Goal: Task Accomplishment & Management: Complete application form

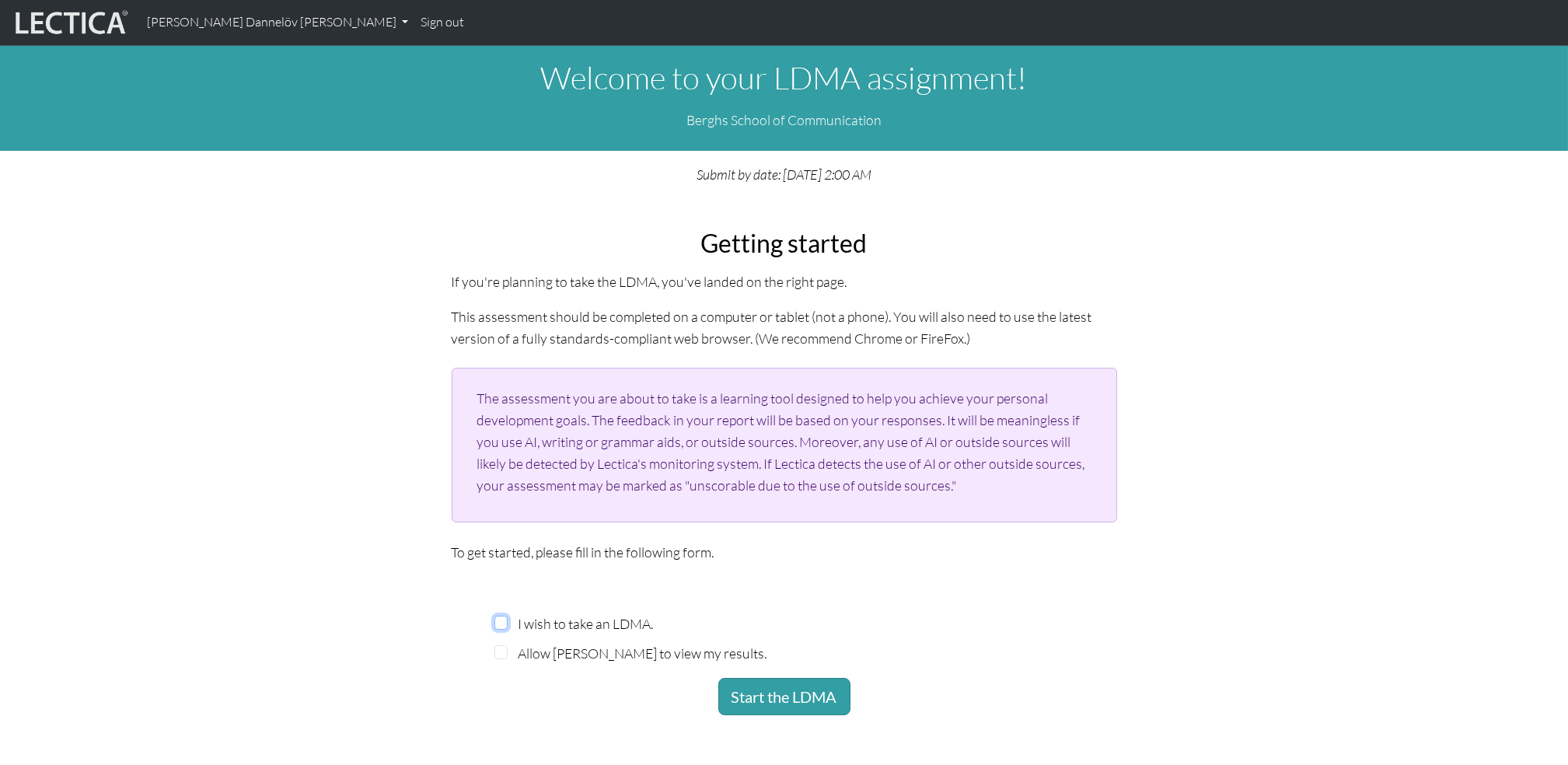
click at [506, 626] on input "I wish to take an LDMA." at bounding box center [501, 622] width 14 height 14
checkbox input "true"
click at [503, 657] on input "Allow Patrik Hambreas to view my results." at bounding box center [501, 651] width 14 height 14
checkbox input "true"
click at [788, 705] on button "Start the LDMA" at bounding box center [784, 696] width 132 height 38
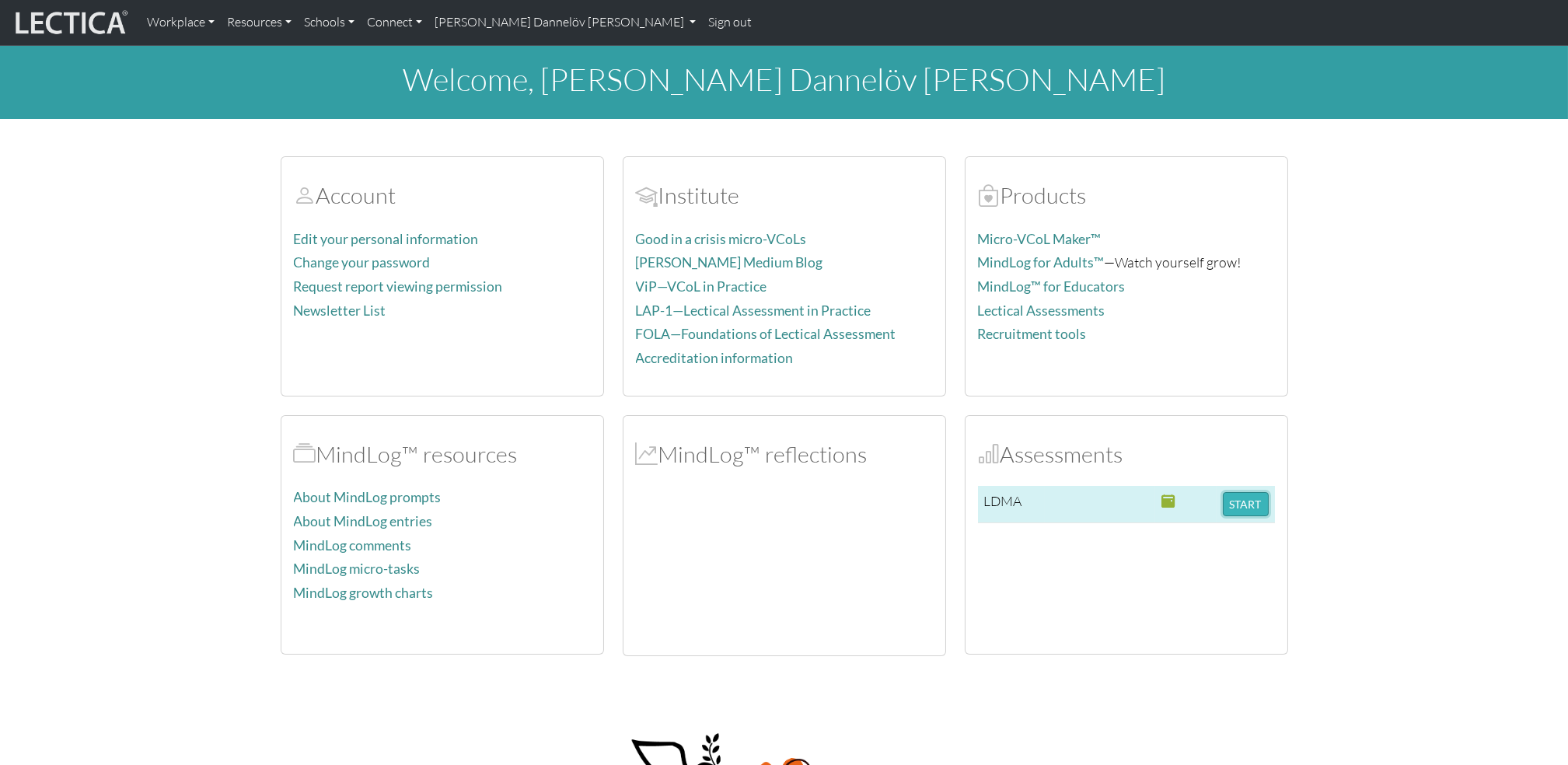
click at [1262, 511] on button "START" at bounding box center [1246, 504] width 46 height 24
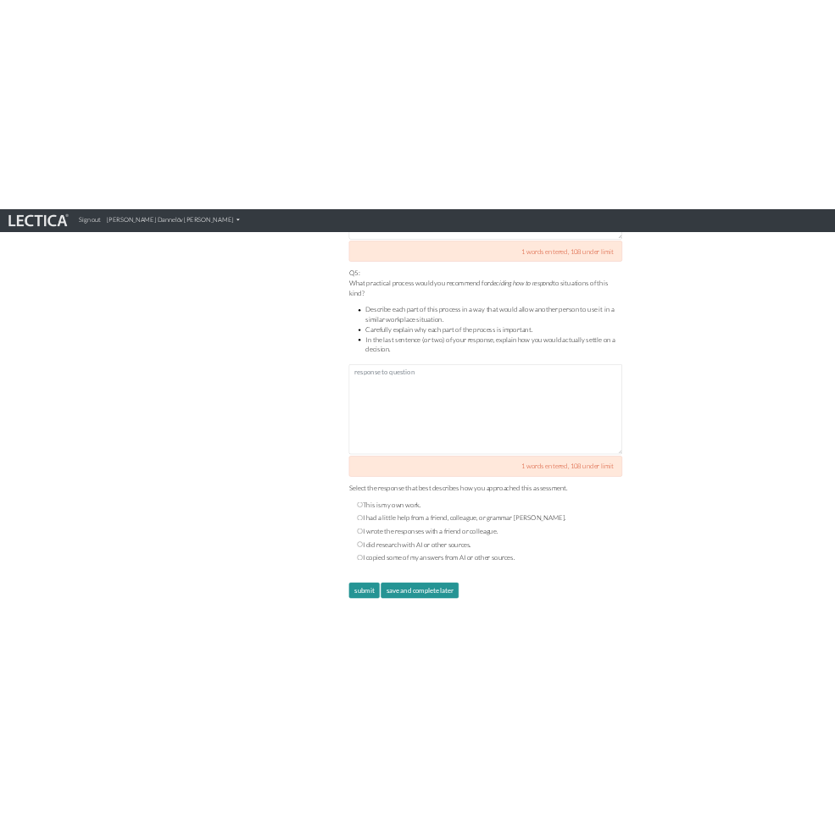
scroll to position [2429, 0]
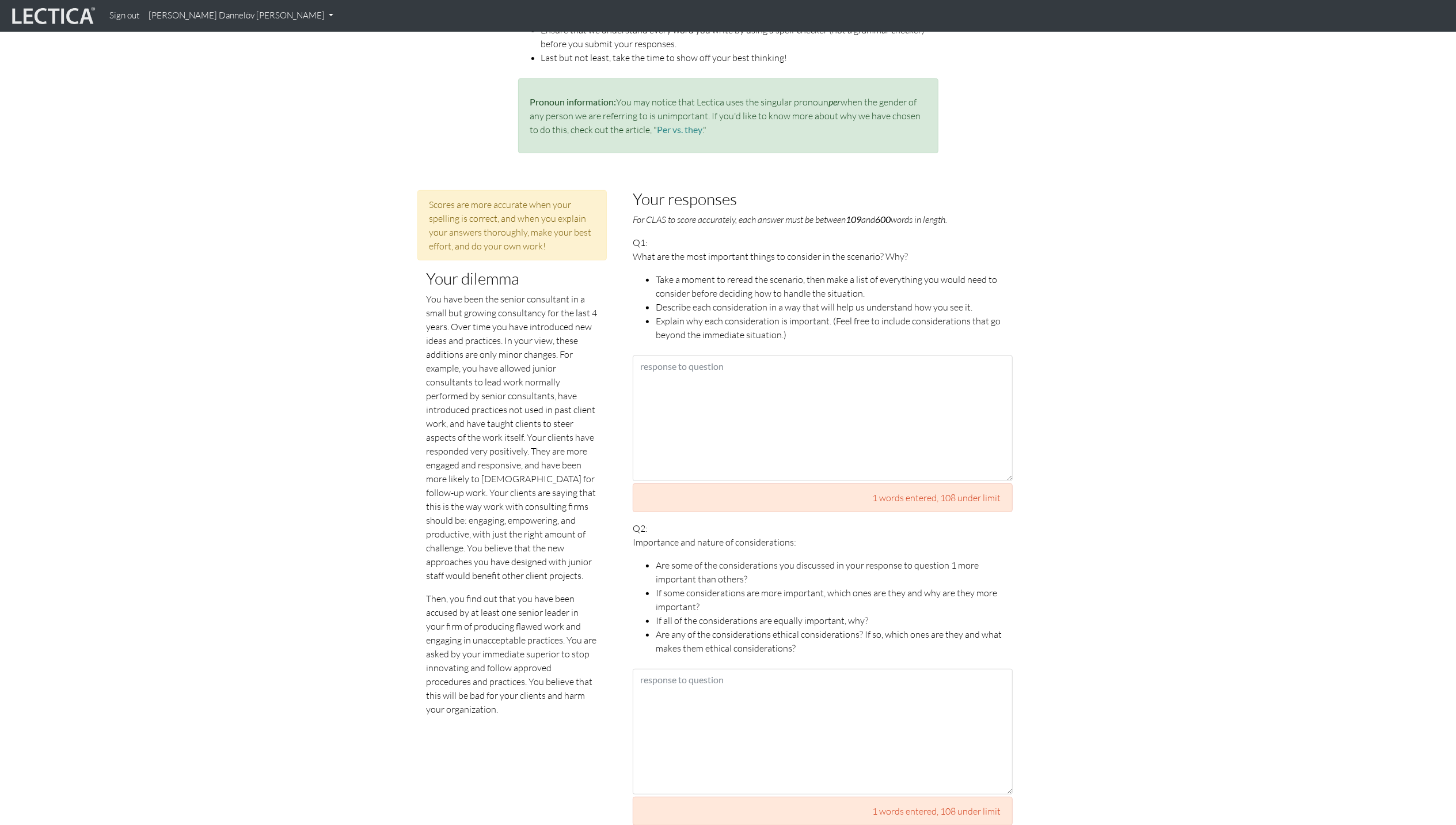
scroll to position [345, 0]
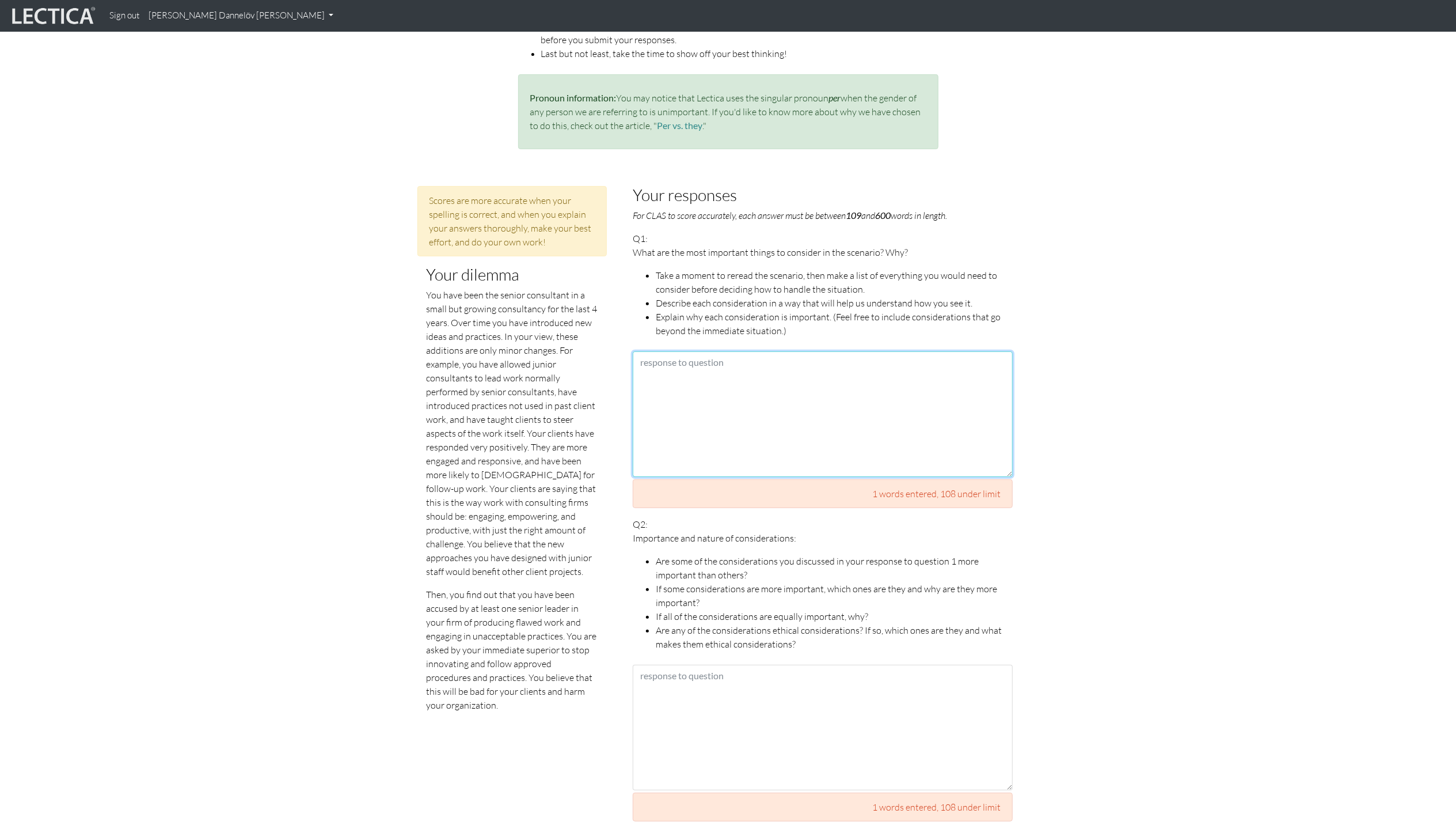
click at [689, 356] on textarea at bounding box center [822, 414] width 380 height 126
paste textarea "The first that will happen is that I get on the defensive. Regardless of whethe…"
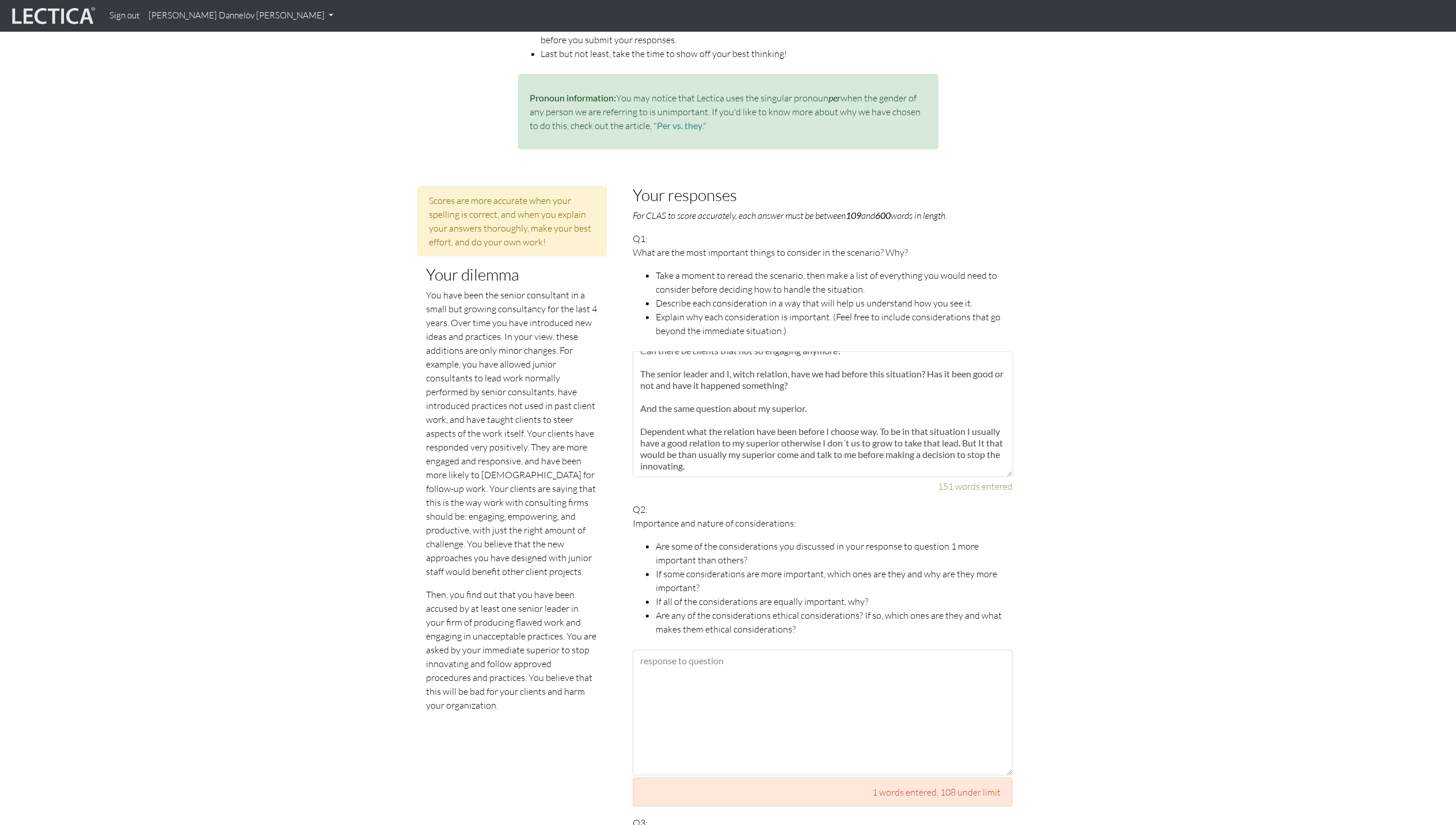
scroll to position [104, 0]
drag, startPoint x: 825, startPoint y: 444, endPoint x: 812, endPoint y: 432, distance: 17.7
click at [812, 432] on textarea "The first that will happen is that I get on the defensive. Regardless of whethe…" at bounding box center [822, 414] width 380 height 126
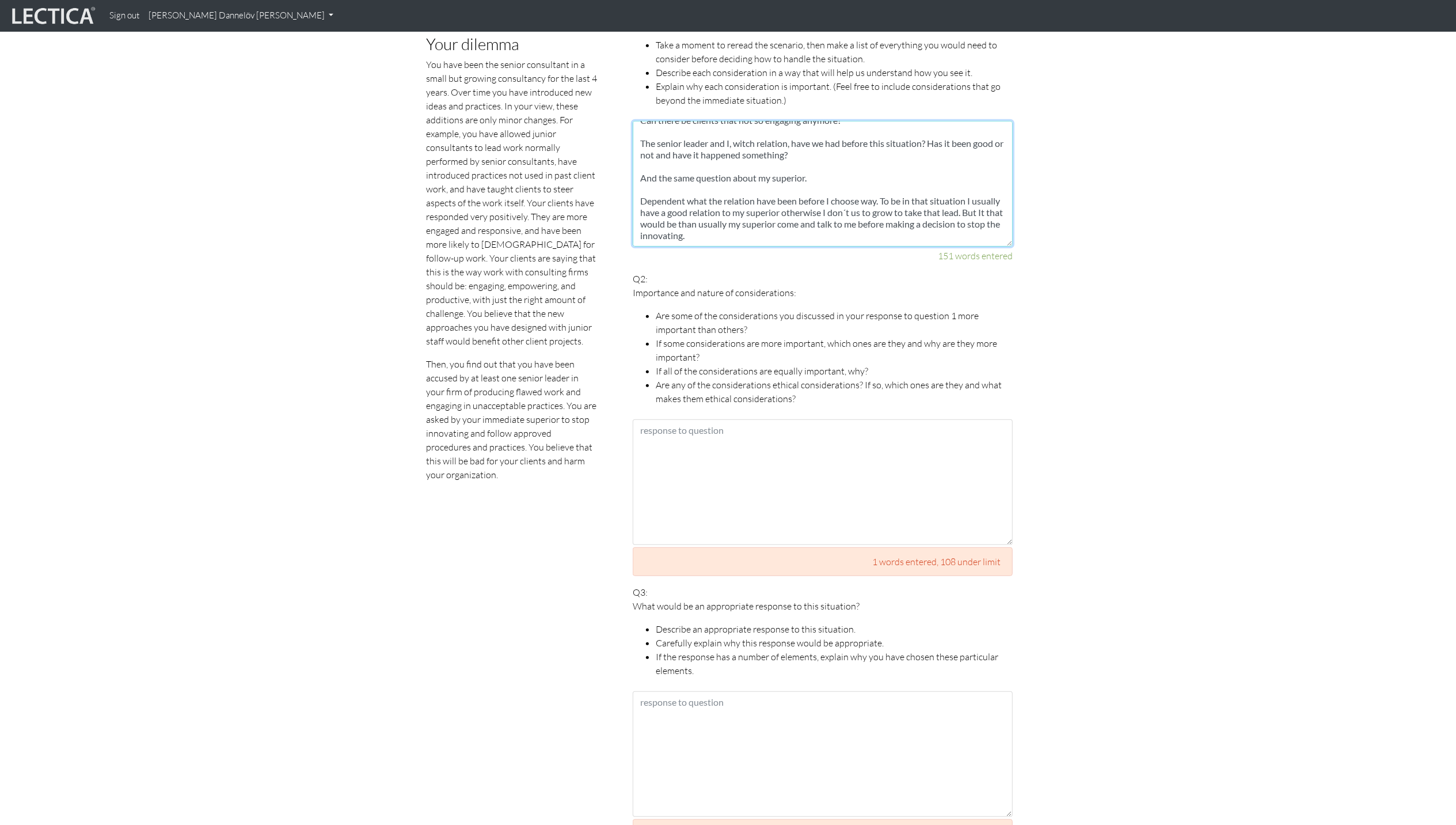
click at [817, 166] on textarea "The first that will happen is that I get on the defensive. Regardless of whethe…" at bounding box center [822, 183] width 380 height 126
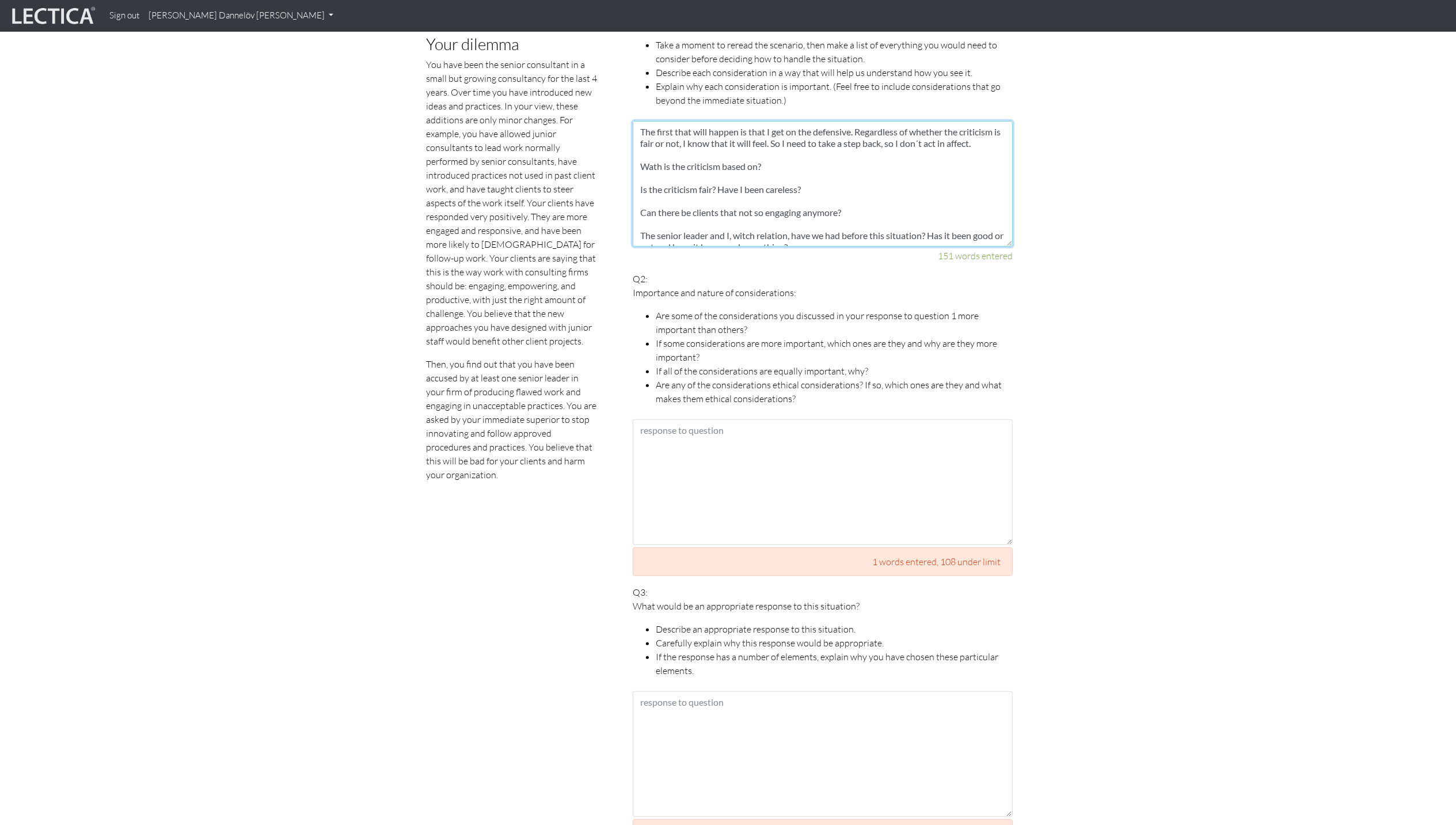
click at [766, 164] on textarea "The first that will happen is that I get on the defensive. Regardless of whethe…" at bounding box center [822, 183] width 380 height 126
drag, startPoint x: 671, startPoint y: 191, endPoint x: 604, endPoint y: 187, distance: 67.1
click at [604, 187] on div "Scores are more accurate when your spelling is correct, and when you explain yo…" at bounding box center [720, 790] width 639 height 1670
click at [652, 190] on textarea "The first that will happen is that I get on the defensive. Regardless of whethe…" at bounding box center [822, 183] width 380 height 126
paste textarea "Can it be a mistake?"
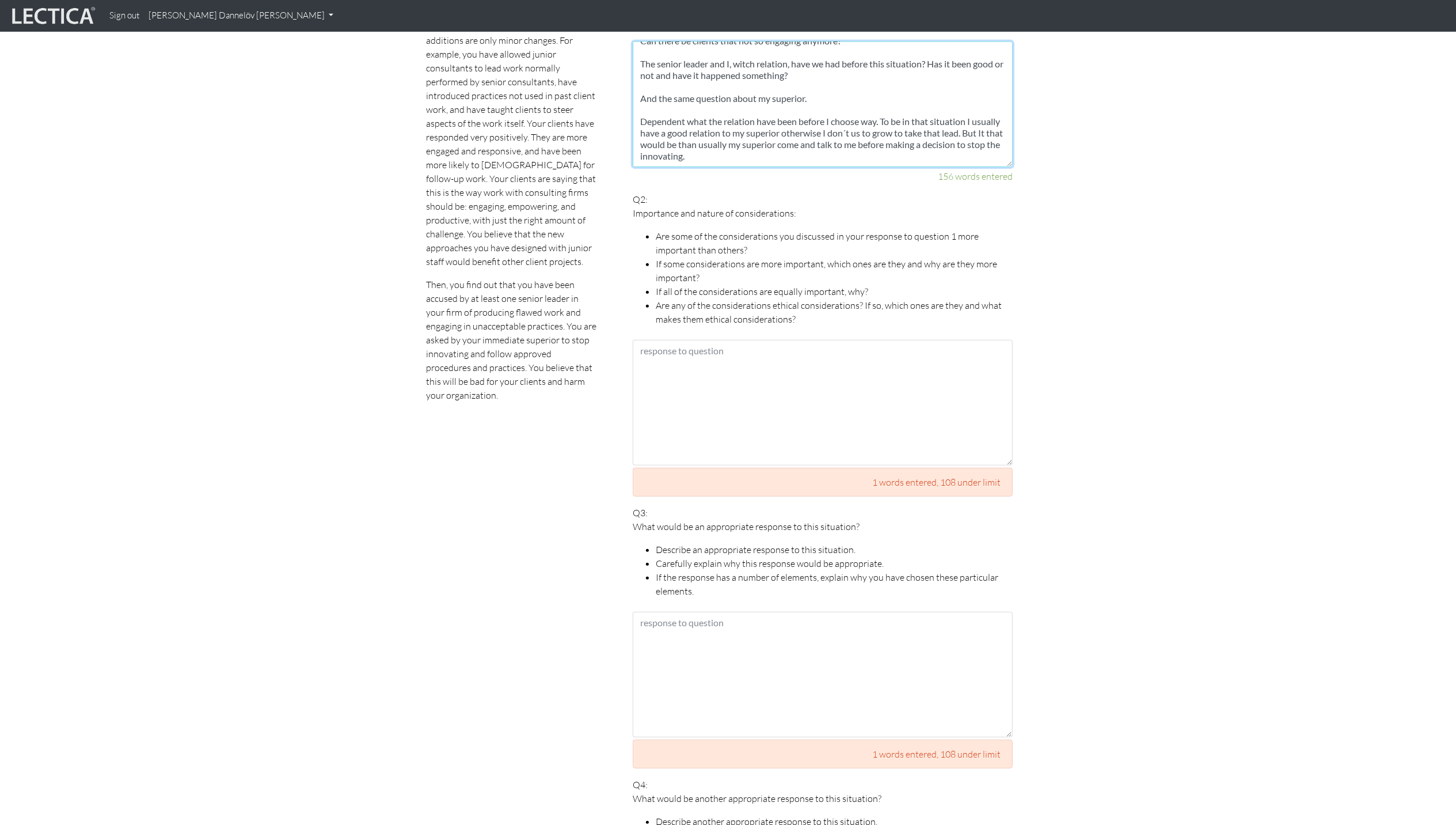
scroll to position [652, 0]
type textarea "The first that will happen is that I get on the defensive. Regardless of whethe…"
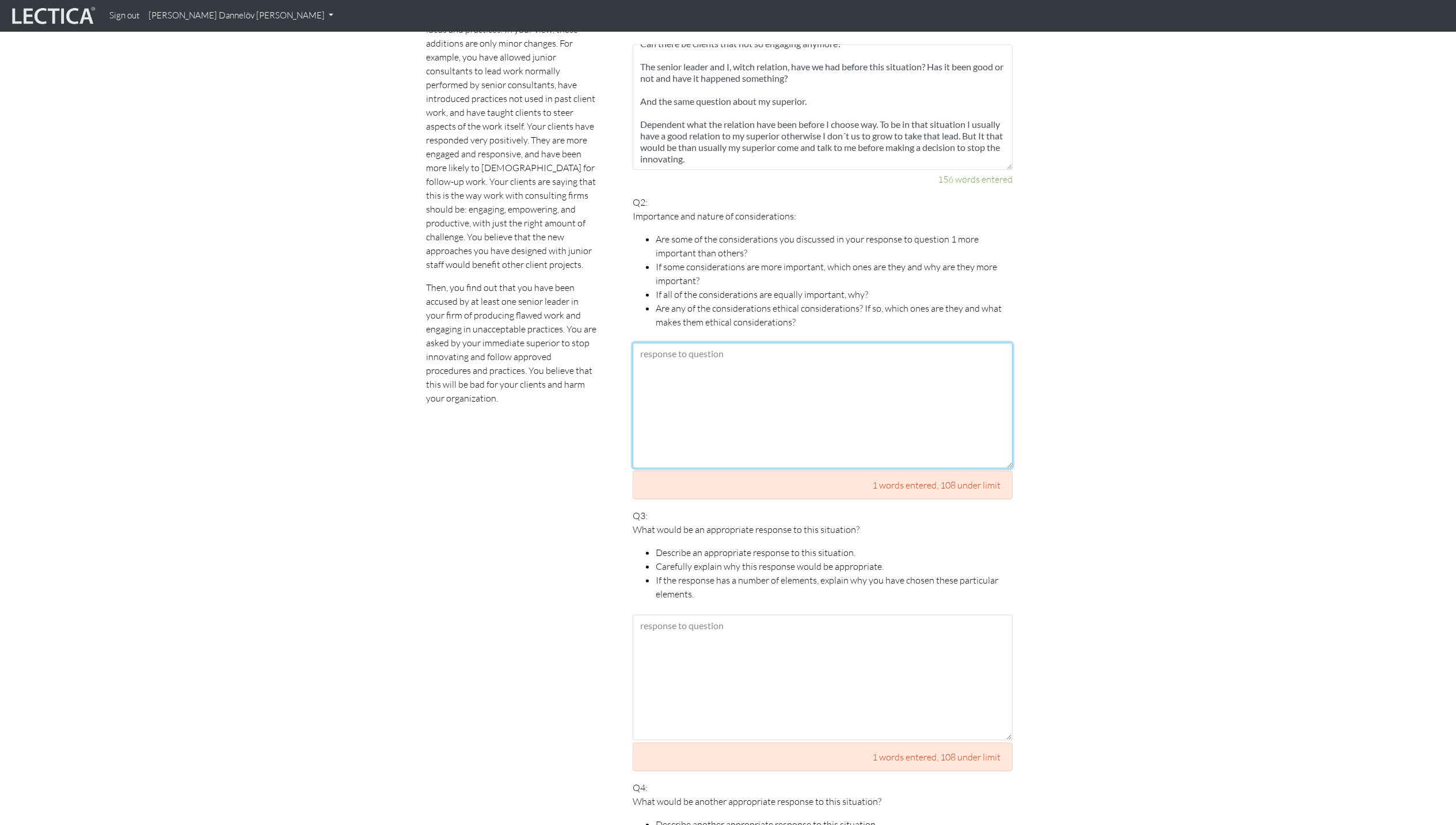
click at [792, 357] on textarea at bounding box center [822, 405] width 380 height 126
paste textarea "For me justice imported so all of them can be imported. My input in different s…"
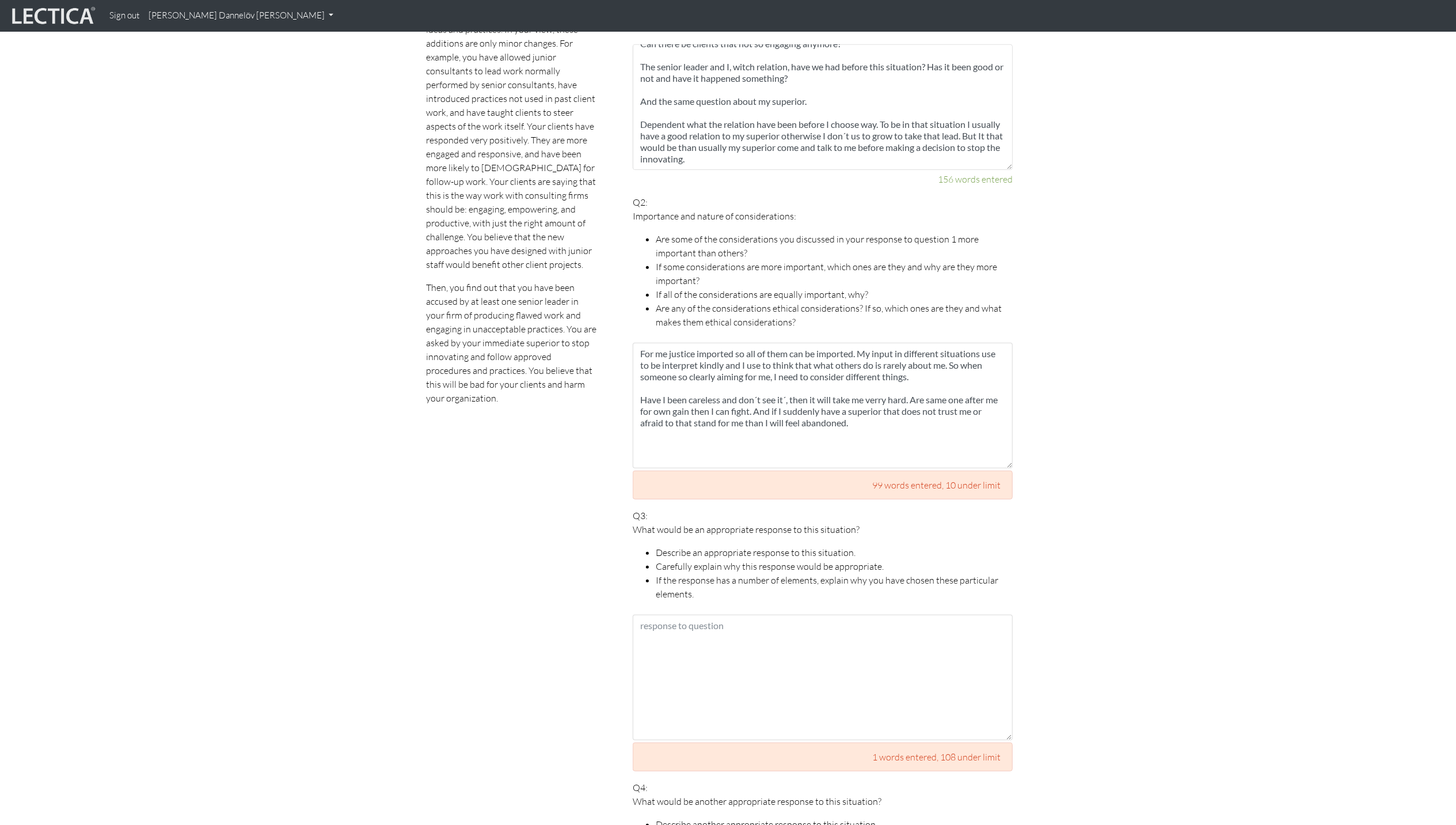
click at [1160, 431] on section "Scores are more accurate when your spelling is correct, and when you explain yo…" at bounding box center [728, 714] width 1456 height 1670
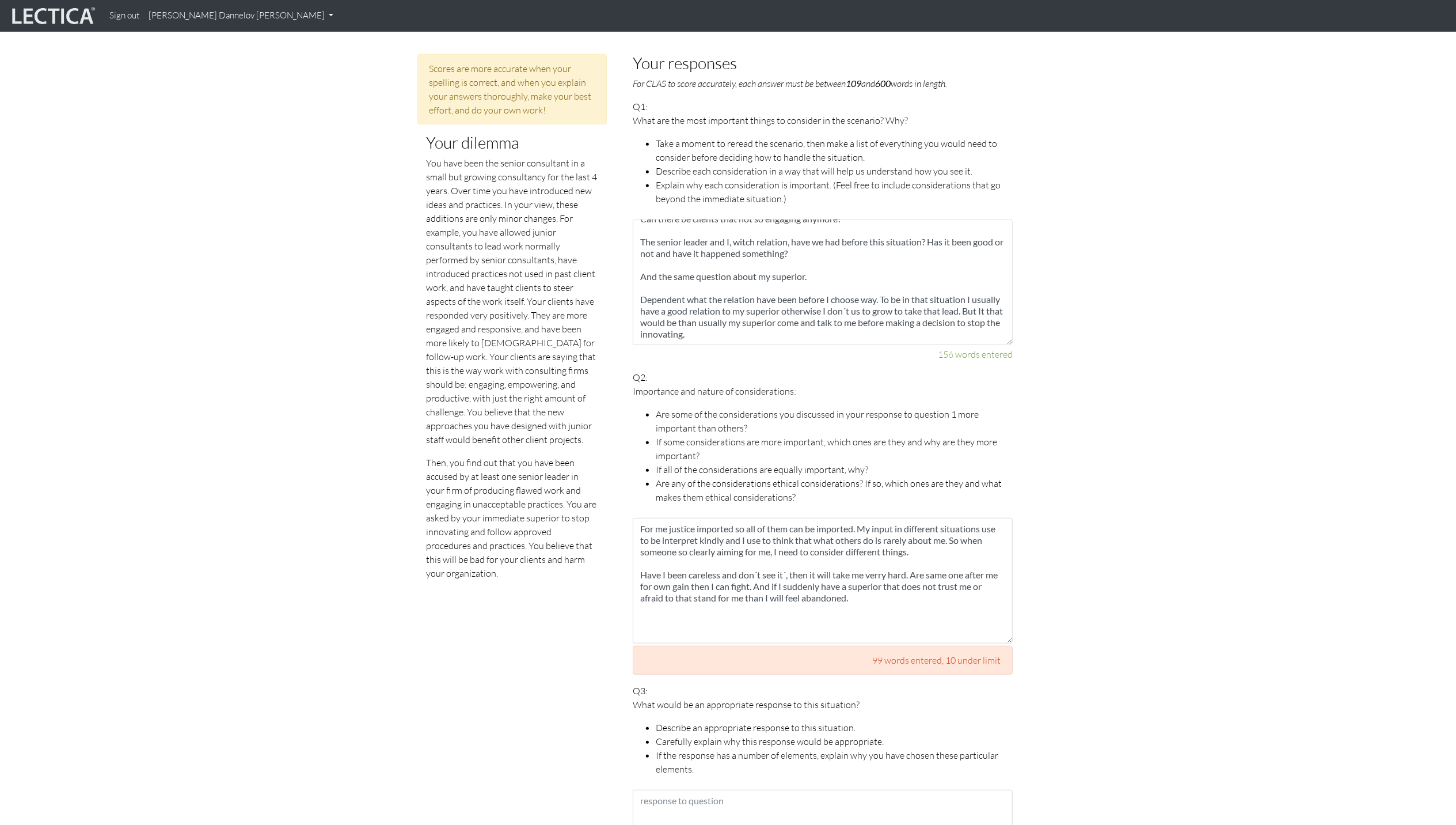
scroll to position [499, 0]
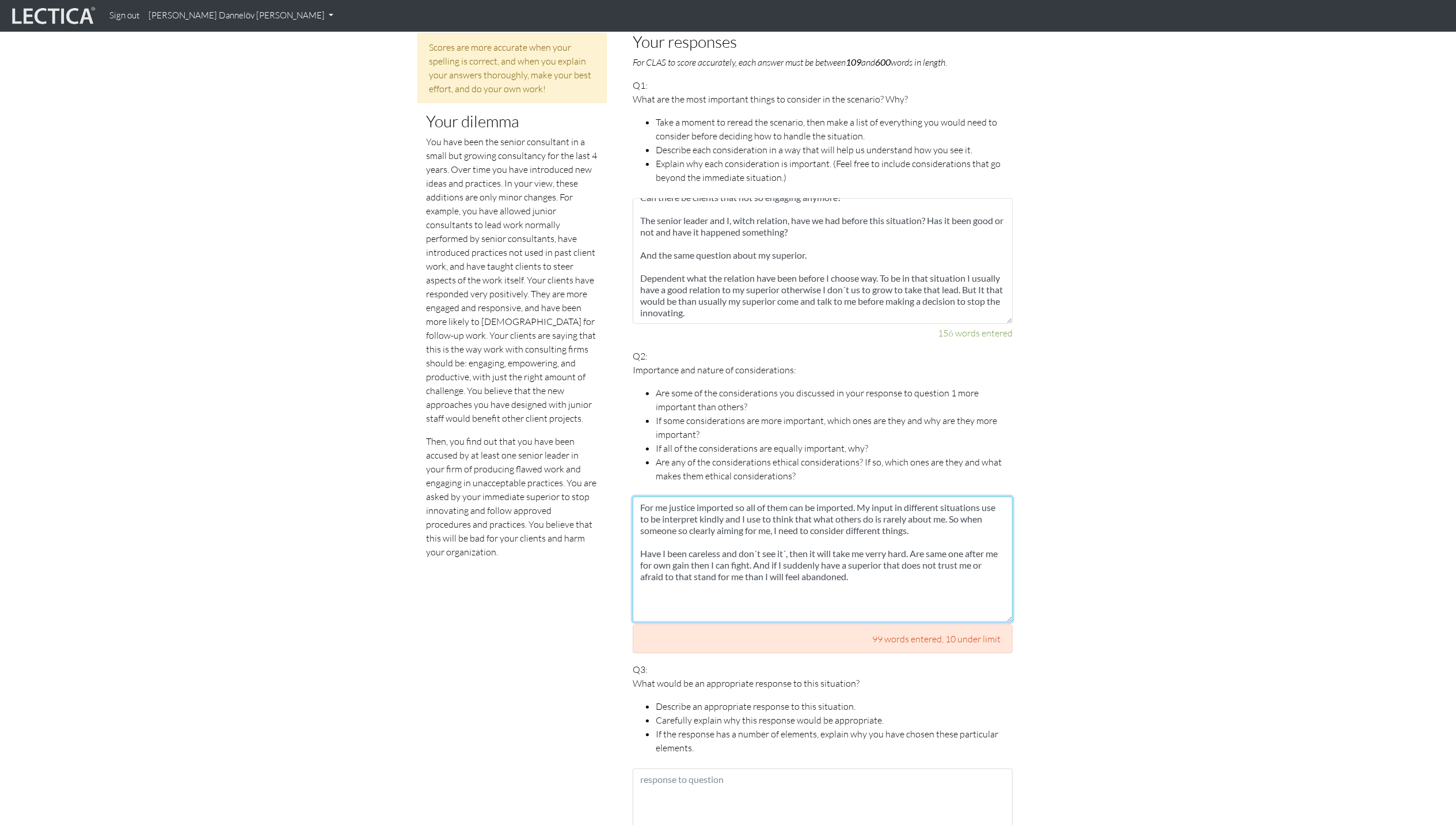
click at [786, 540] on textarea "For me justice imported so all of them can be imported. My input in different s…" at bounding box center [822, 559] width 380 height 126
type textarea "For me justice imported so all of them can be imported. My input in different s…"
drag, startPoint x: 728, startPoint y: 519, endPoint x: 880, endPoint y: 585, distance: 165.7
click at [880, 566] on textarea "For me justice imported so all of them can be imported. My input in different s…" at bounding box center [822, 559] width 380 height 126
drag, startPoint x: 858, startPoint y: 567, endPoint x: 606, endPoint y: 491, distance: 263.2
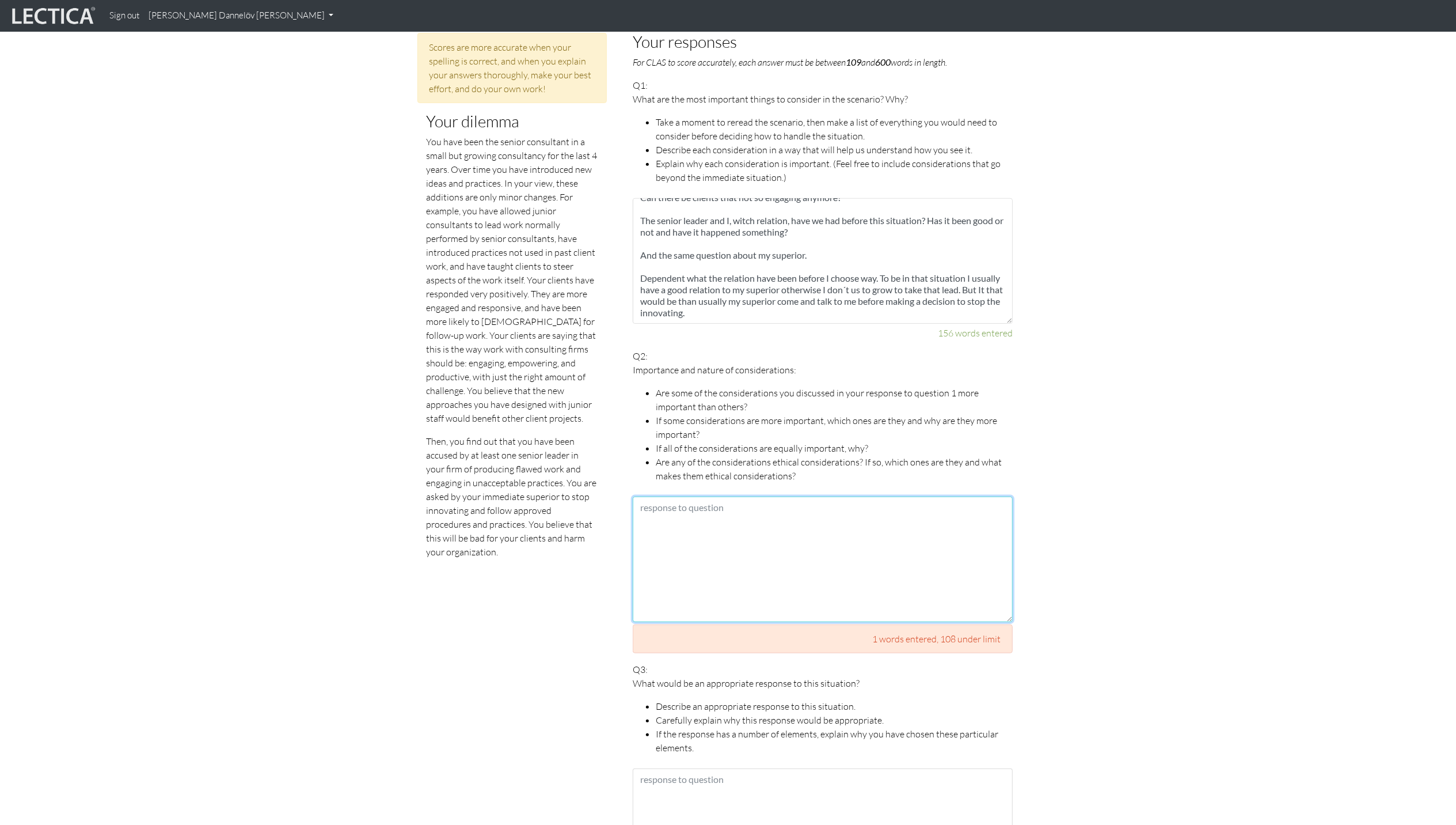
click at [751, 496] on textarea at bounding box center [822, 559] width 380 height 126
paste textarea "For me justice imported so all of them can be imported. My input in different s…"
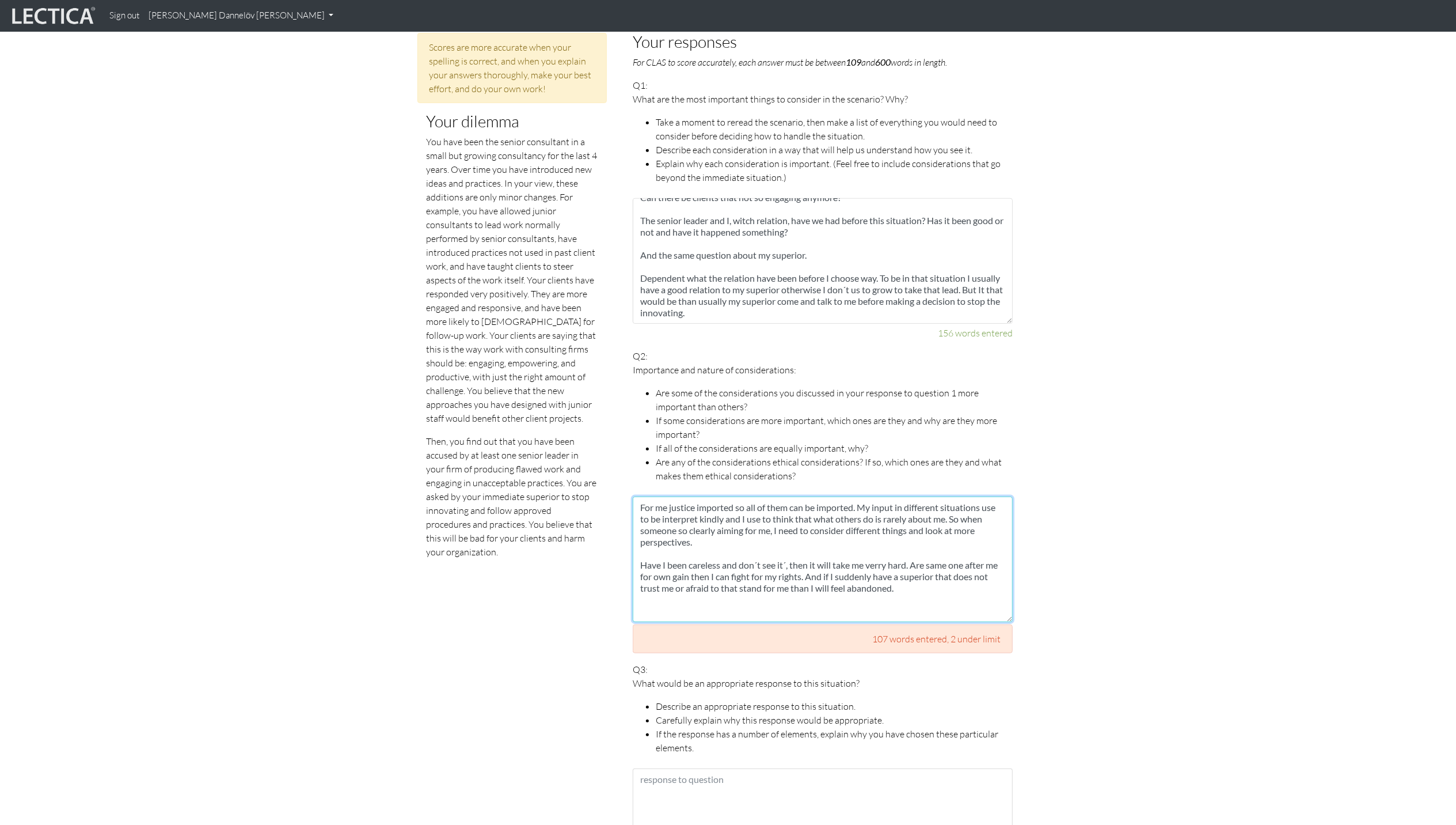
click at [698, 496] on textarea "For me justice imported so all of them can be imported. My input in different s…" at bounding box center [822, 559] width 380 height 126
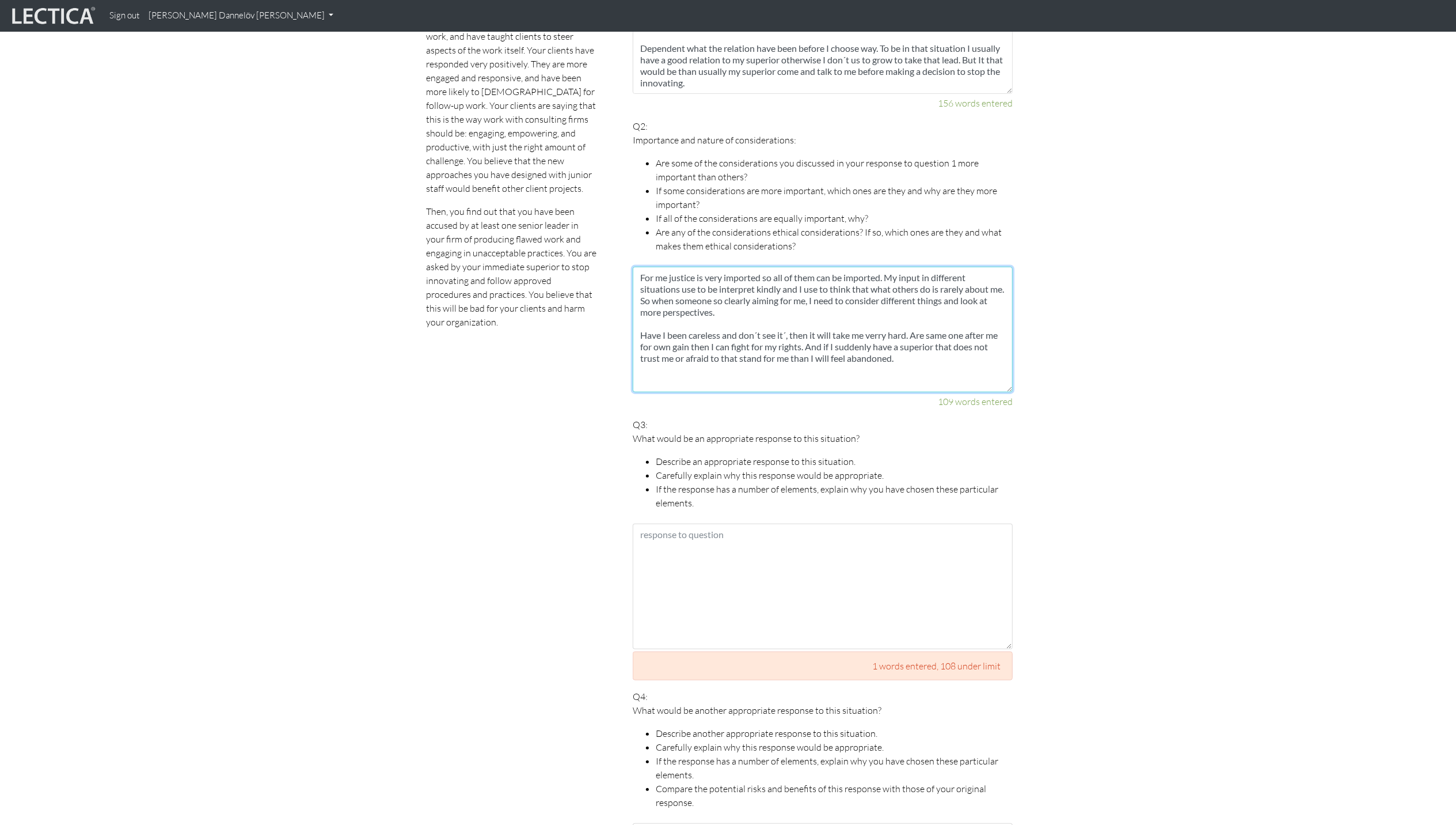
scroll to position [729, 0]
type textarea "For me justice is very imported so all of them can be imported. My input in dif…"
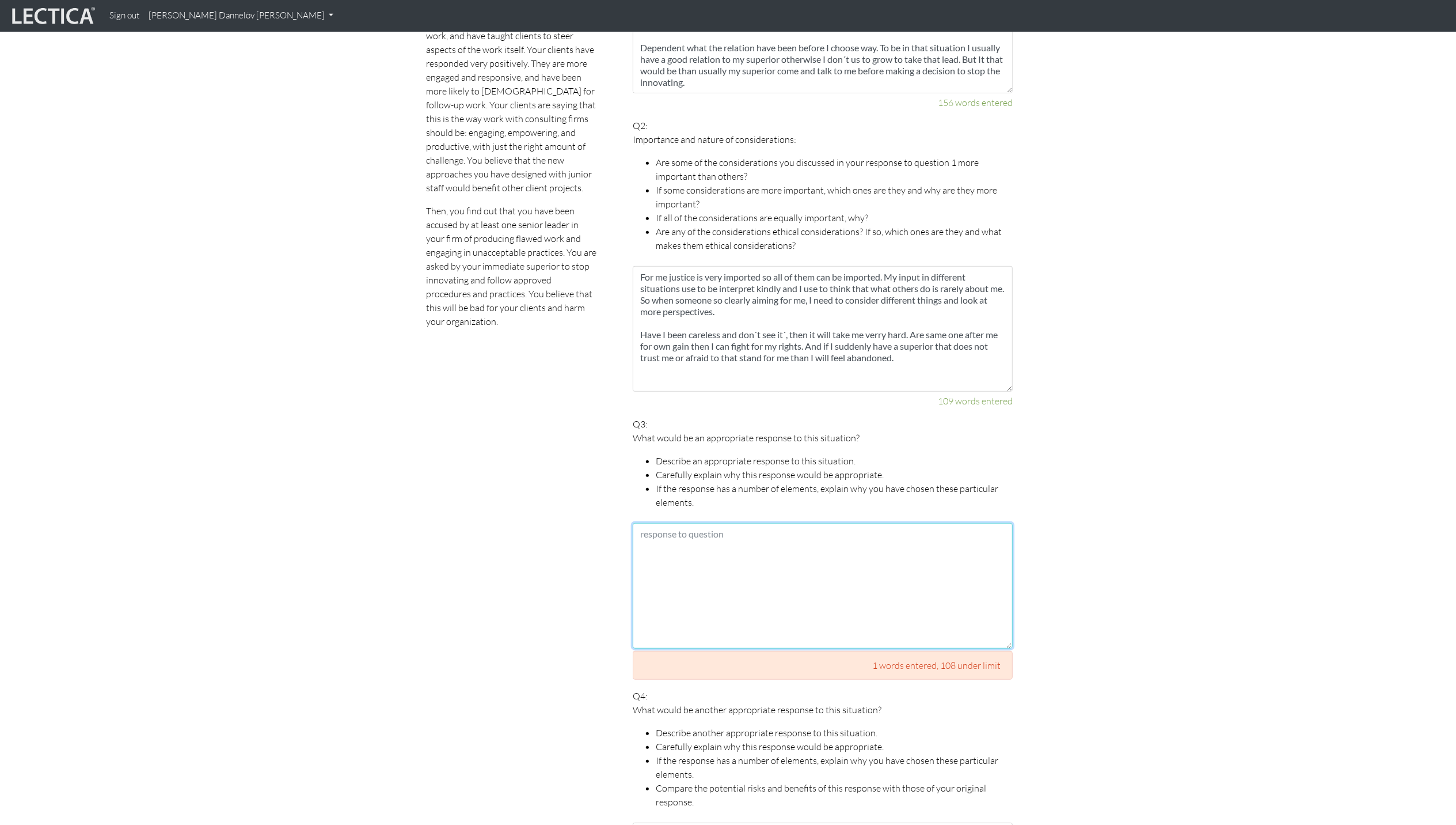
click at [751, 527] on textarea at bounding box center [822, 585] width 380 height 126
paste textarea "When I have landed in the situation I would go back to my superior and have ano…"
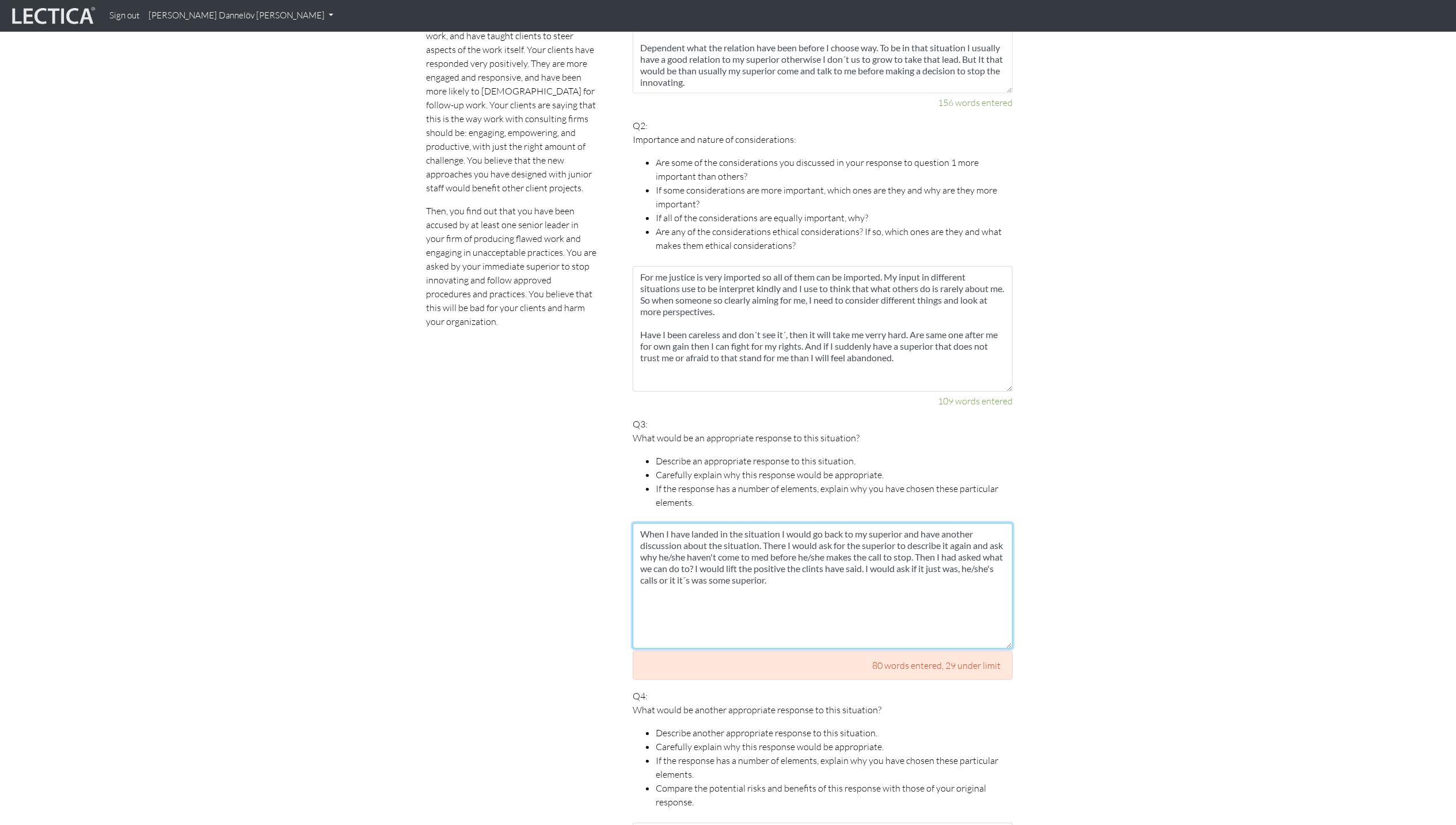
type textarea "When I have landed in the situation I would go back to my superior and have ano…"
click at [1131, 566] on section "Scores are more accurate when your spelling is correct, and when you explain yo…" at bounding box center [728, 629] width 1456 height 1655
drag, startPoint x: 830, startPoint y: 572, endPoint x: 573, endPoint y: 510, distance: 264.4
click at [573, 510] on div "Scores are more accurate when your spelling is correct, and when you explain yo…" at bounding box center [720, 629] width 639 height 1655
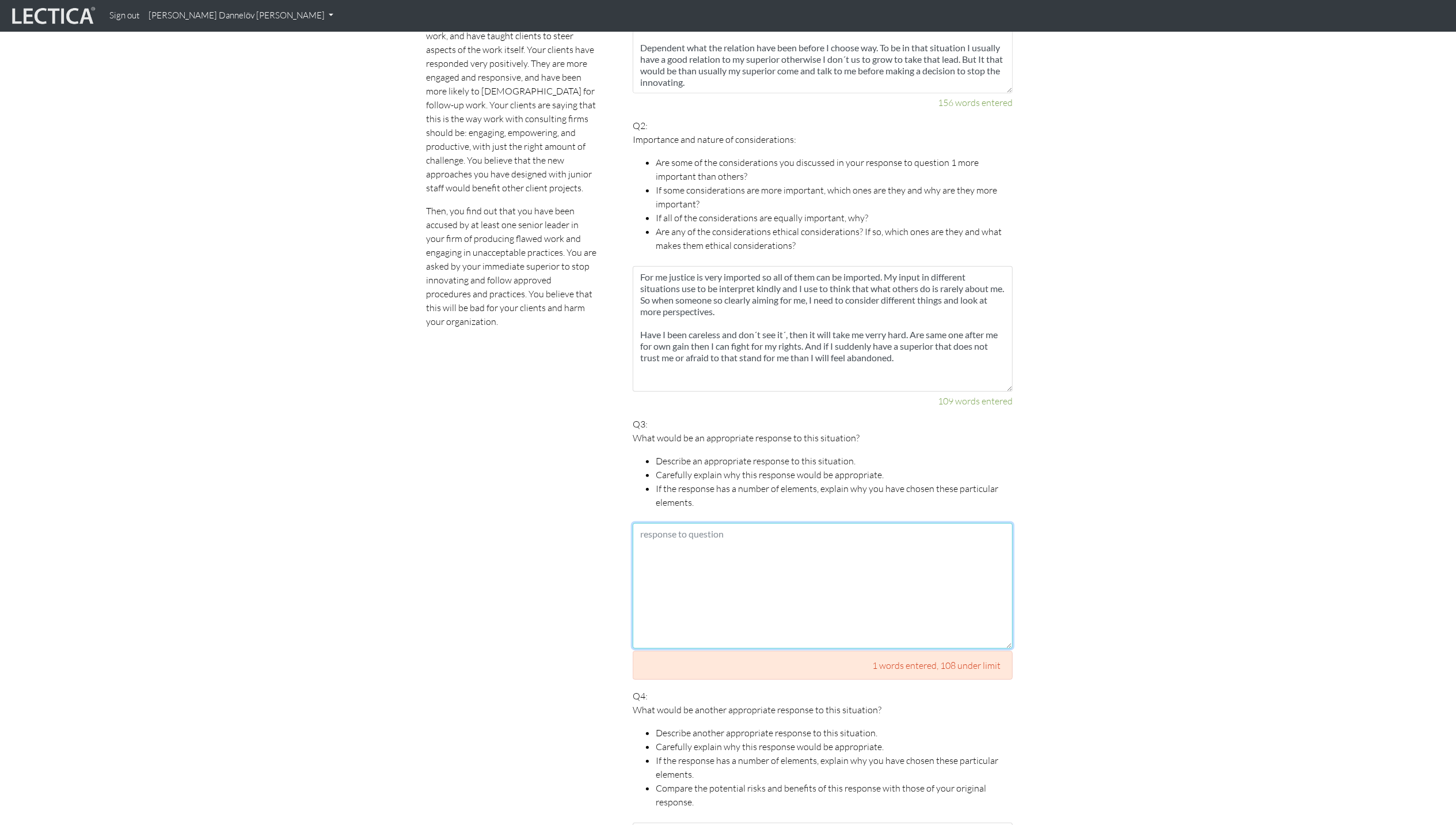
click at [772, 548] on textarea at bounding box center [822, 585] width 380 height 126
paste textarea "When I have landed in the situation I would go back to my superior and have ano…"
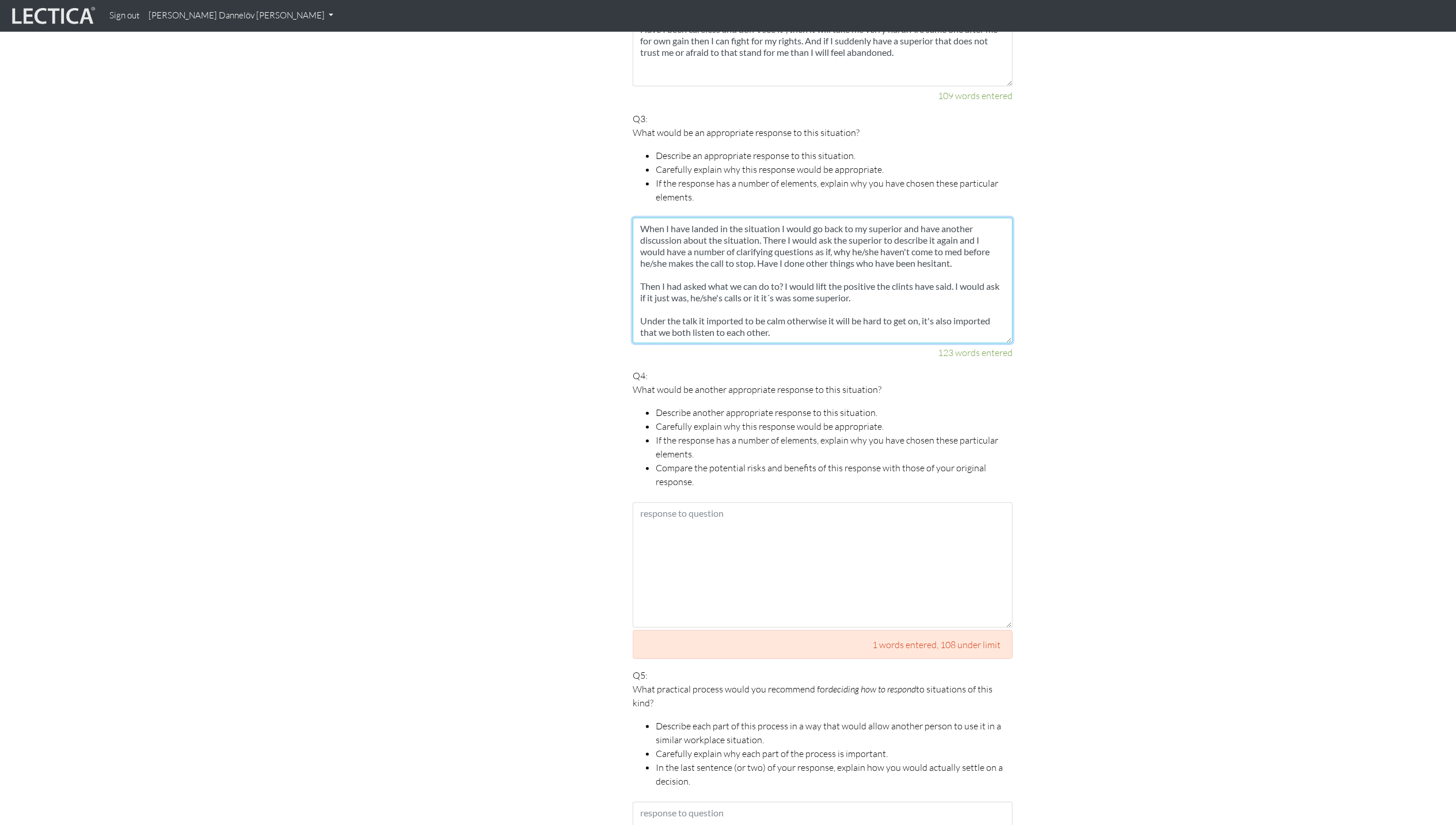
scroll to position [1036, 0]
type textarea "When I have landed in the situation I would go back to my superior and have ano…"
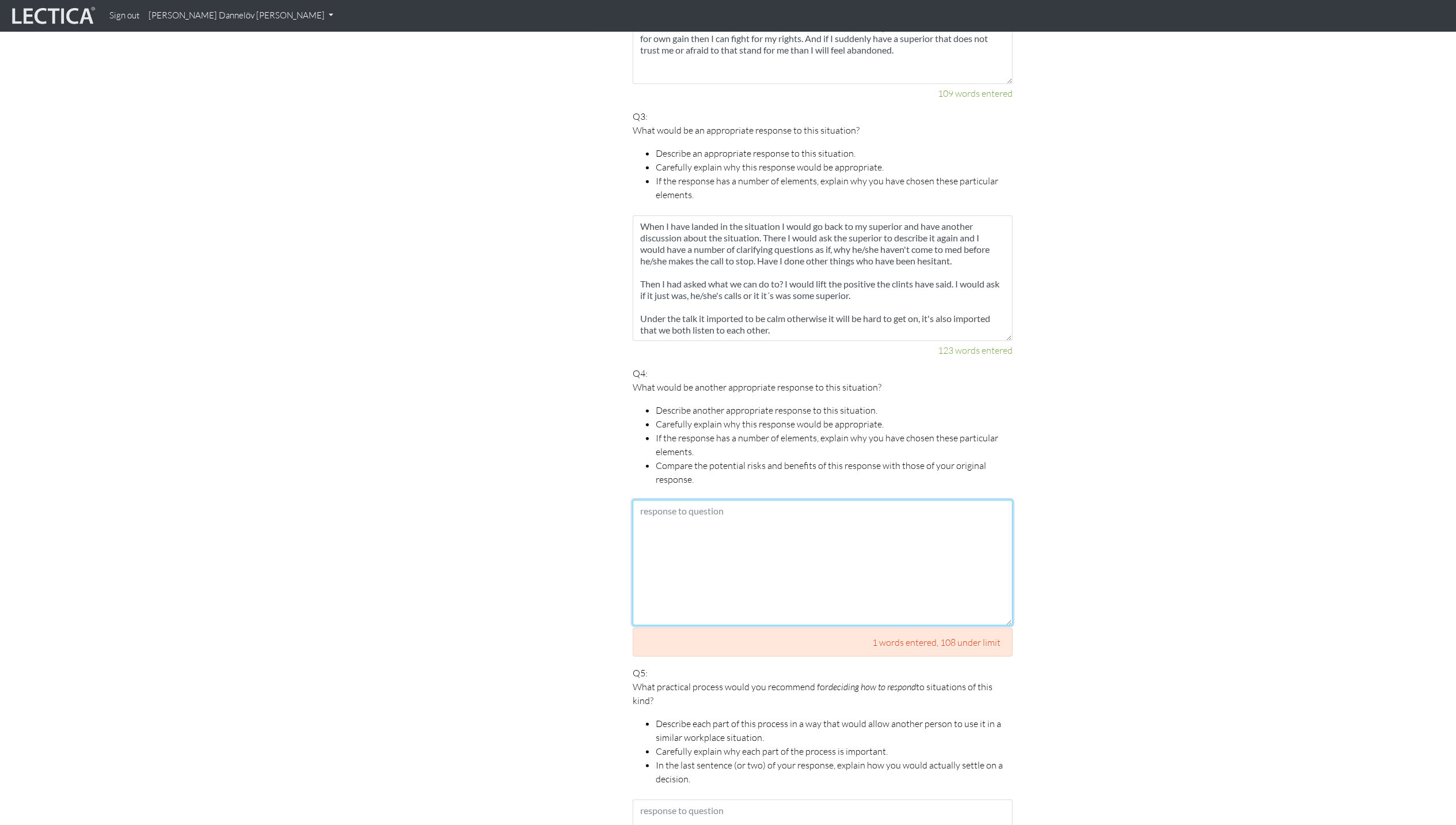
click at [772, 548] on textarea at bounding box center [822, 563] width 380 height 126
click at [661, 506] on textarea at bounding box center [822, 563] width 380 height 126
paste textarea "I see different ways. One would be to talk to the senior leader that have made …"
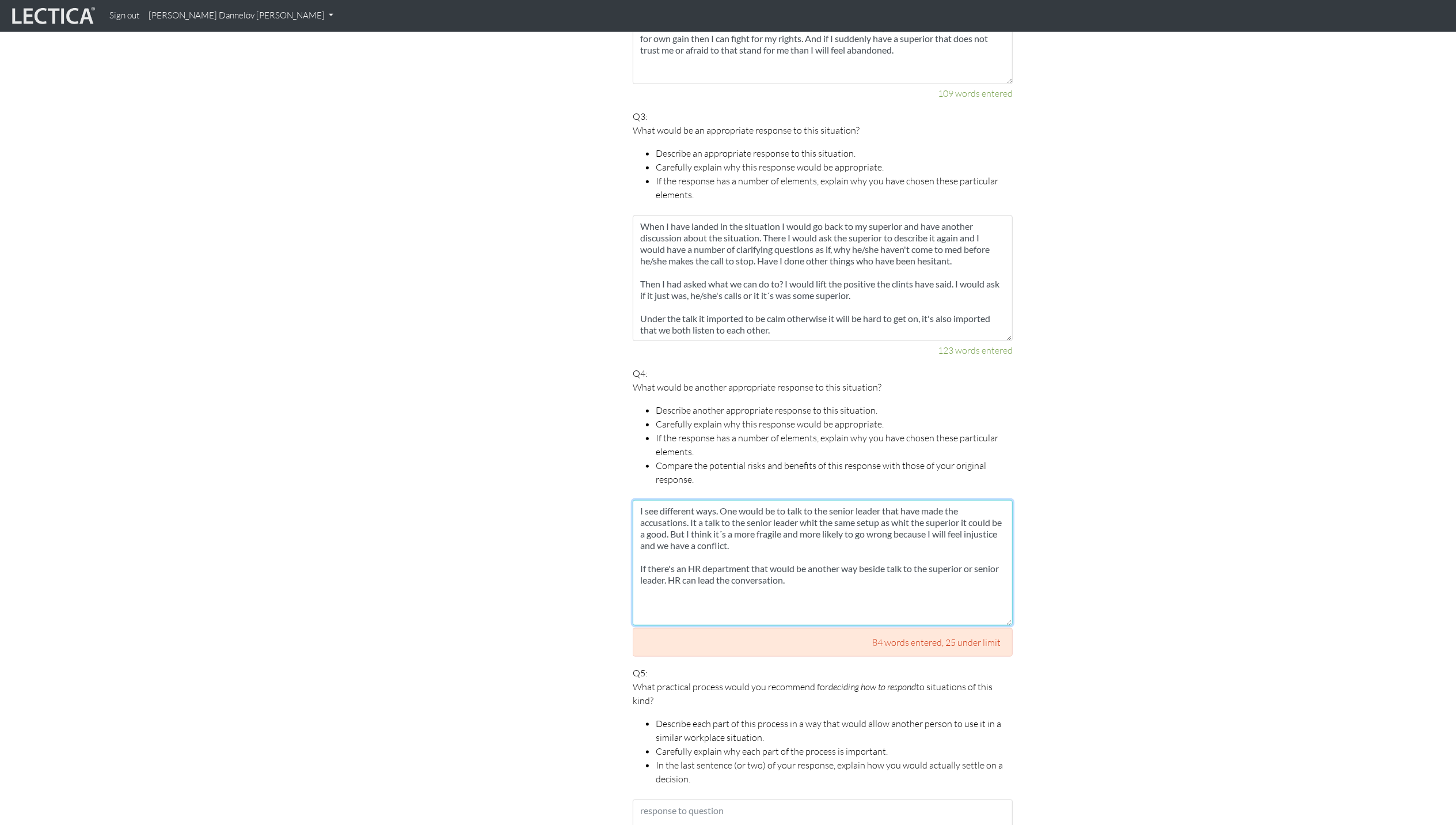
type textarea "I see different ways. One would be to talk to the senior leader that have made …"
click at [1160, 559] on section "Scores are more accurate when your spelling is correct, and when you explain yo…" at bounding box center [728, 315] width 1456 height 1640
drag, startPoint x: 821, startPoint y: 579, endPoint x: 636, endPoint y: 498, distance: 202.0
click at [636, 500] on textarea "I see different ways. One would be to talk to the senior leader that have made …" at bounding box center [822, 563] width 380 height 126
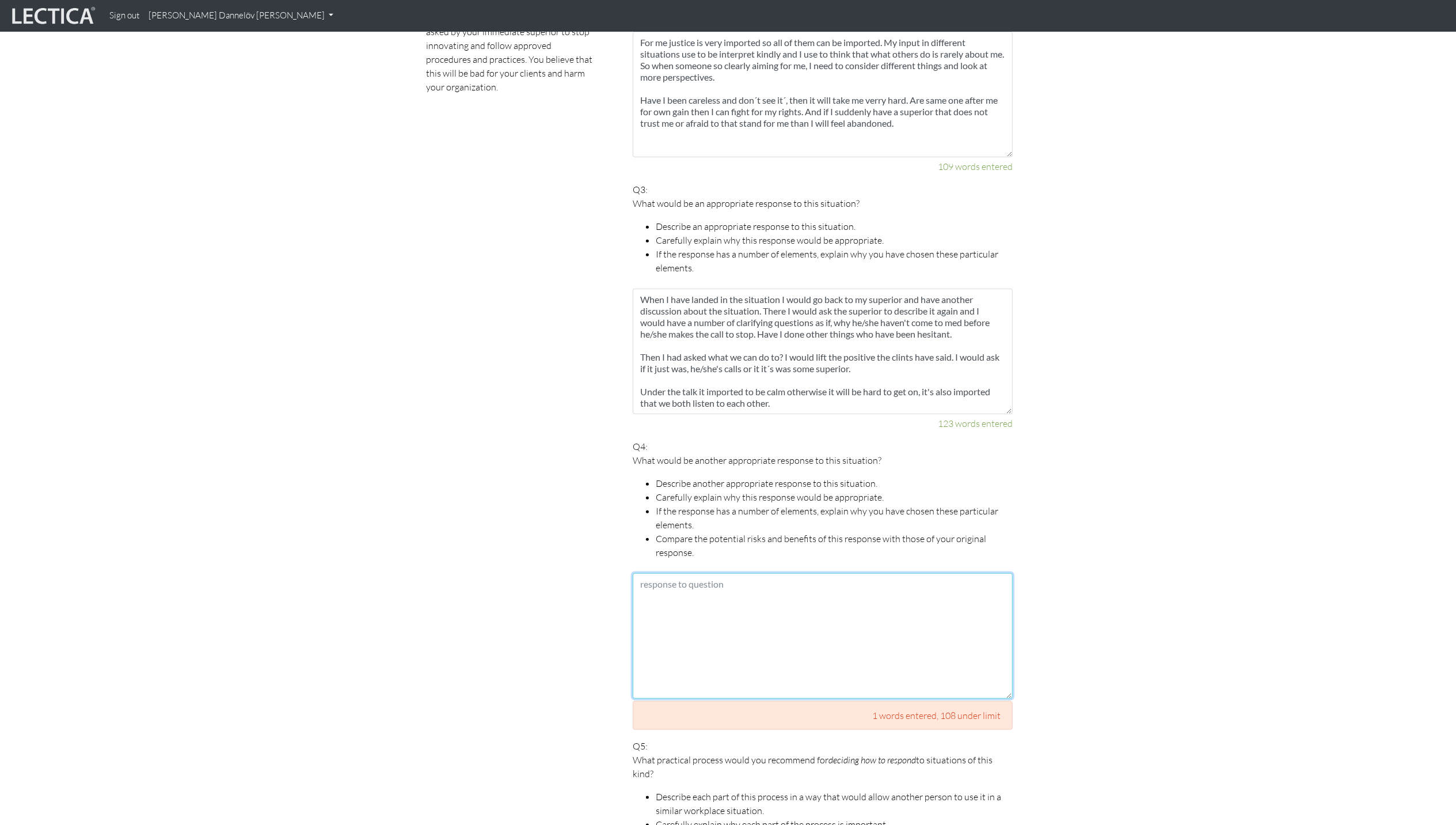
scroll to position [960, 0]
click at [782, 566] on textarea at bounding box center [822, 639] width 380 height 126
paste textarea "I see different ways. One would be to talk to the senior leader that have made …"
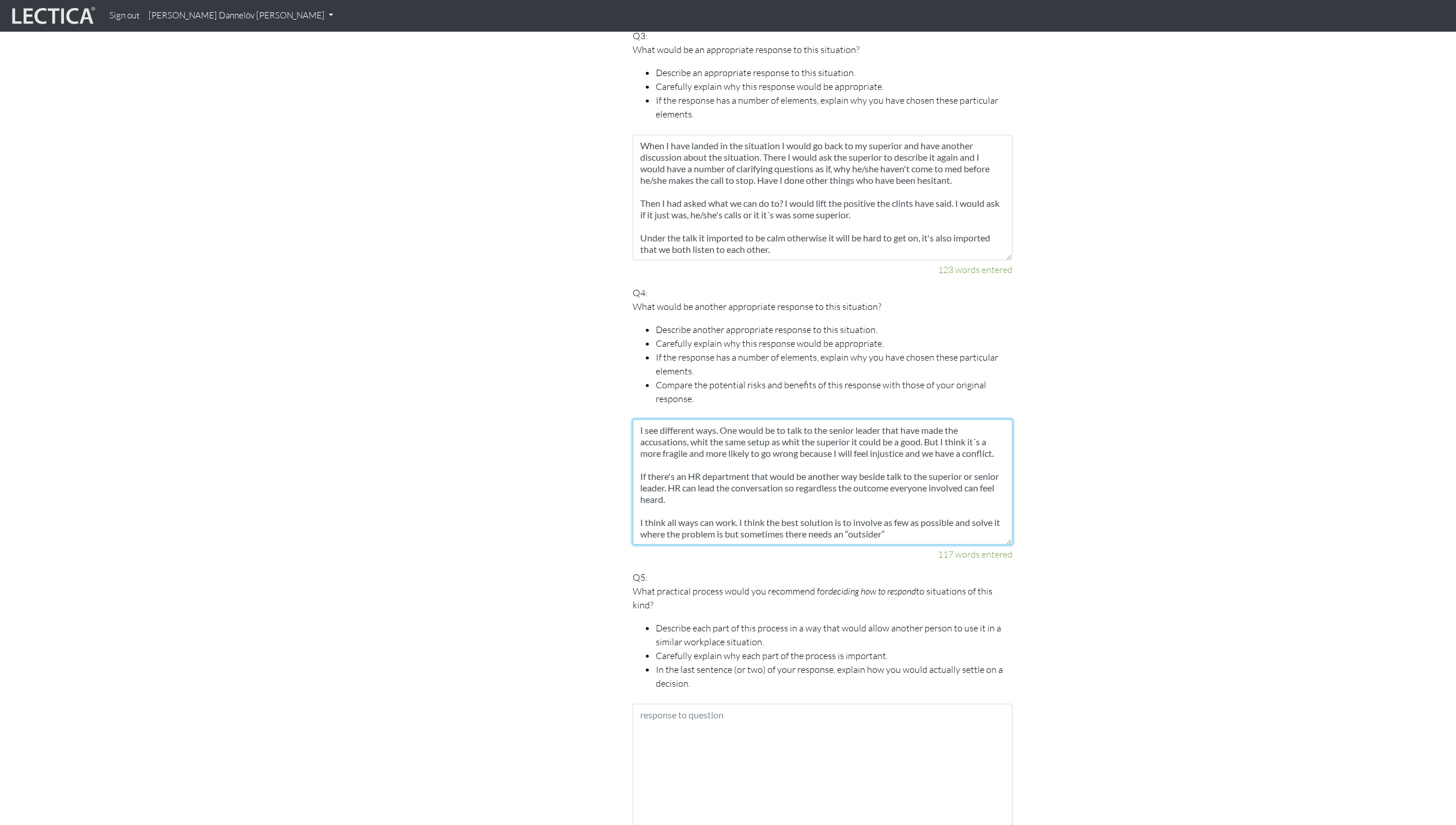
scroll to position [1113, 0]
type textarea "I see different ways. One would be to talk to the senior leader that have made …"
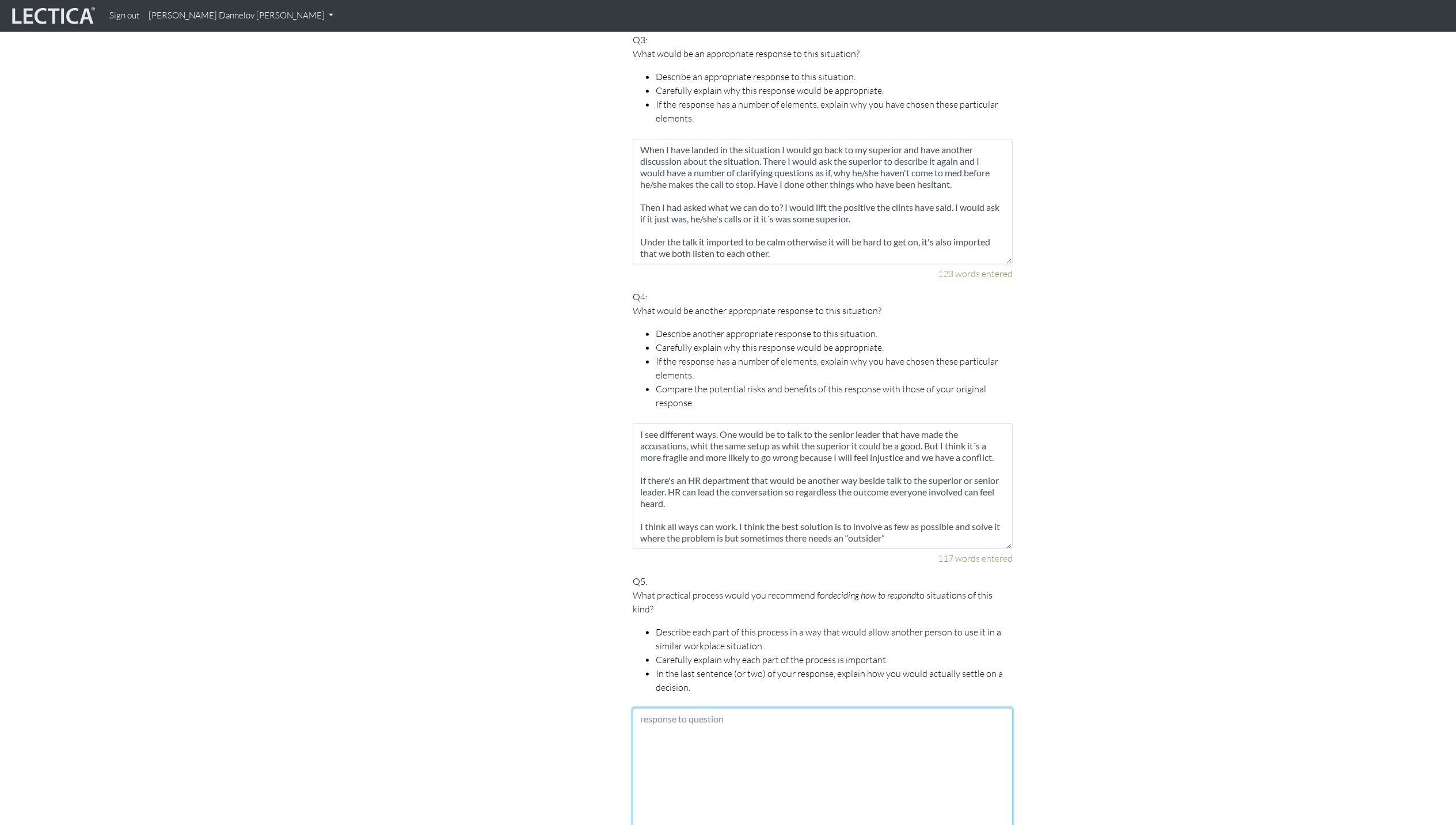
click at [923, 566] on textarea at bounding box center [822, 770] width 380 height 126
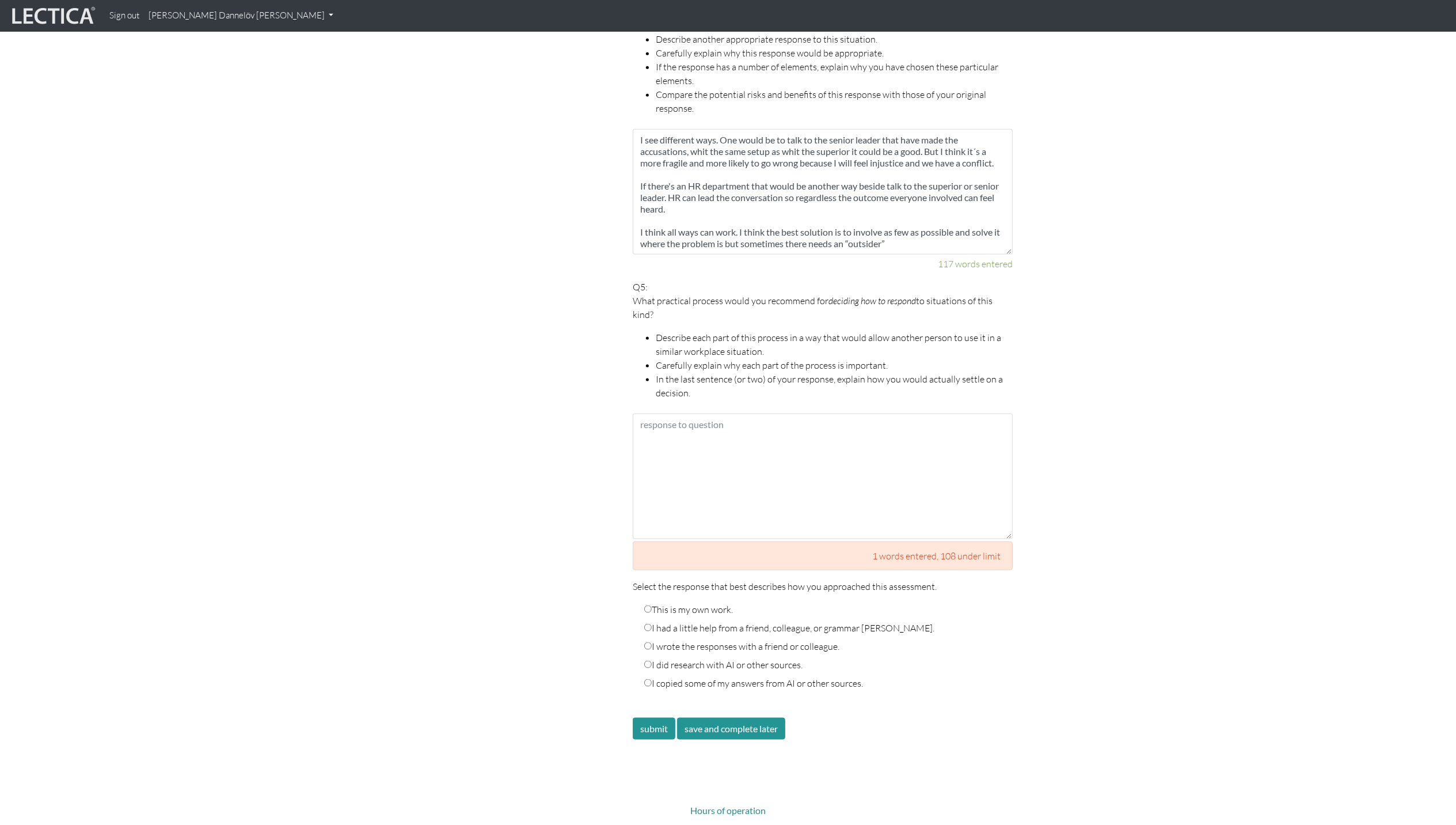
scroll to position [1420, 0]
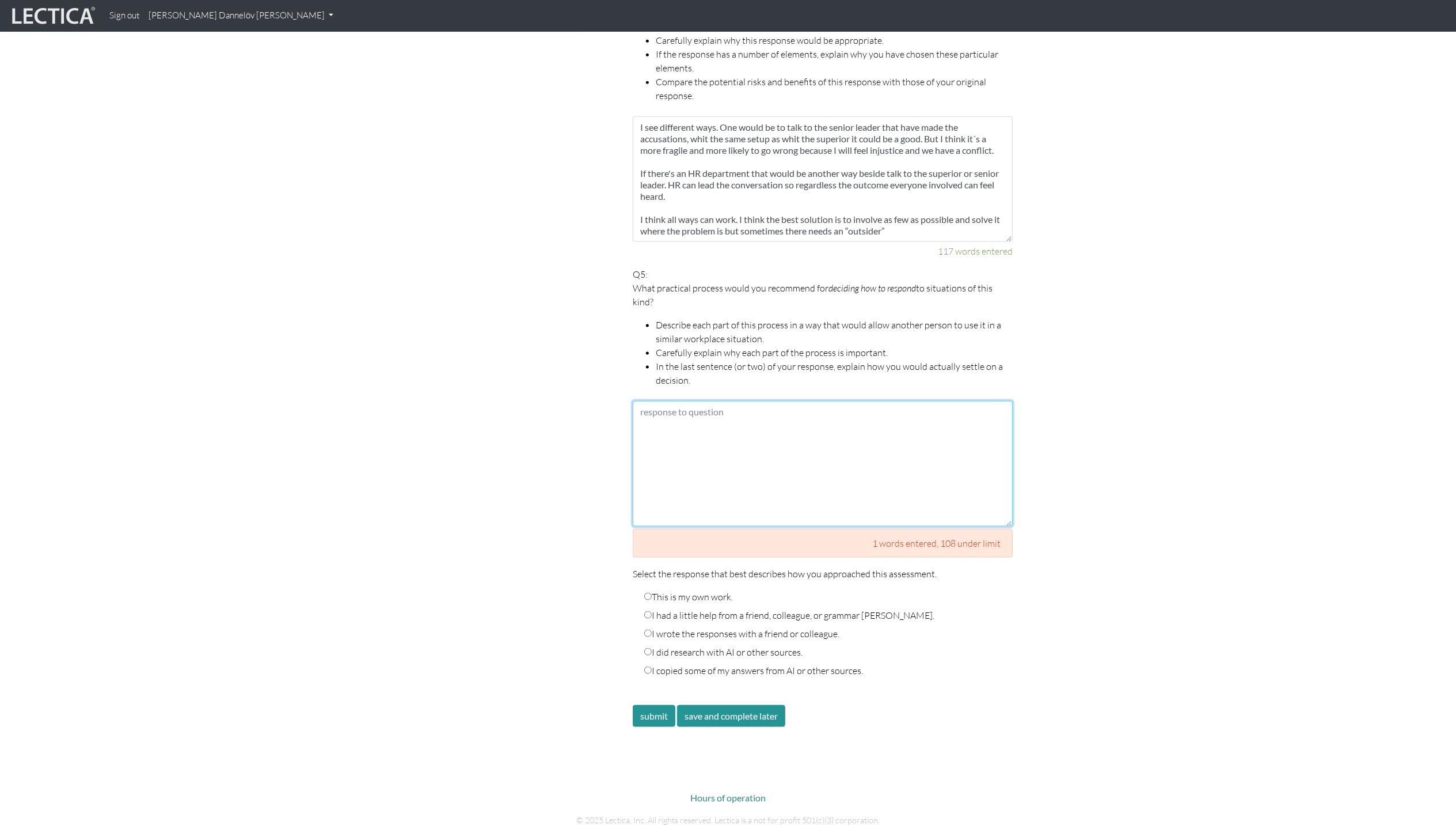
click at [823, 425] on textarea at bounding box center [822, 463] width 380 height 126
paste textarea "I think the way to solve similar situations have to start in communication and …"
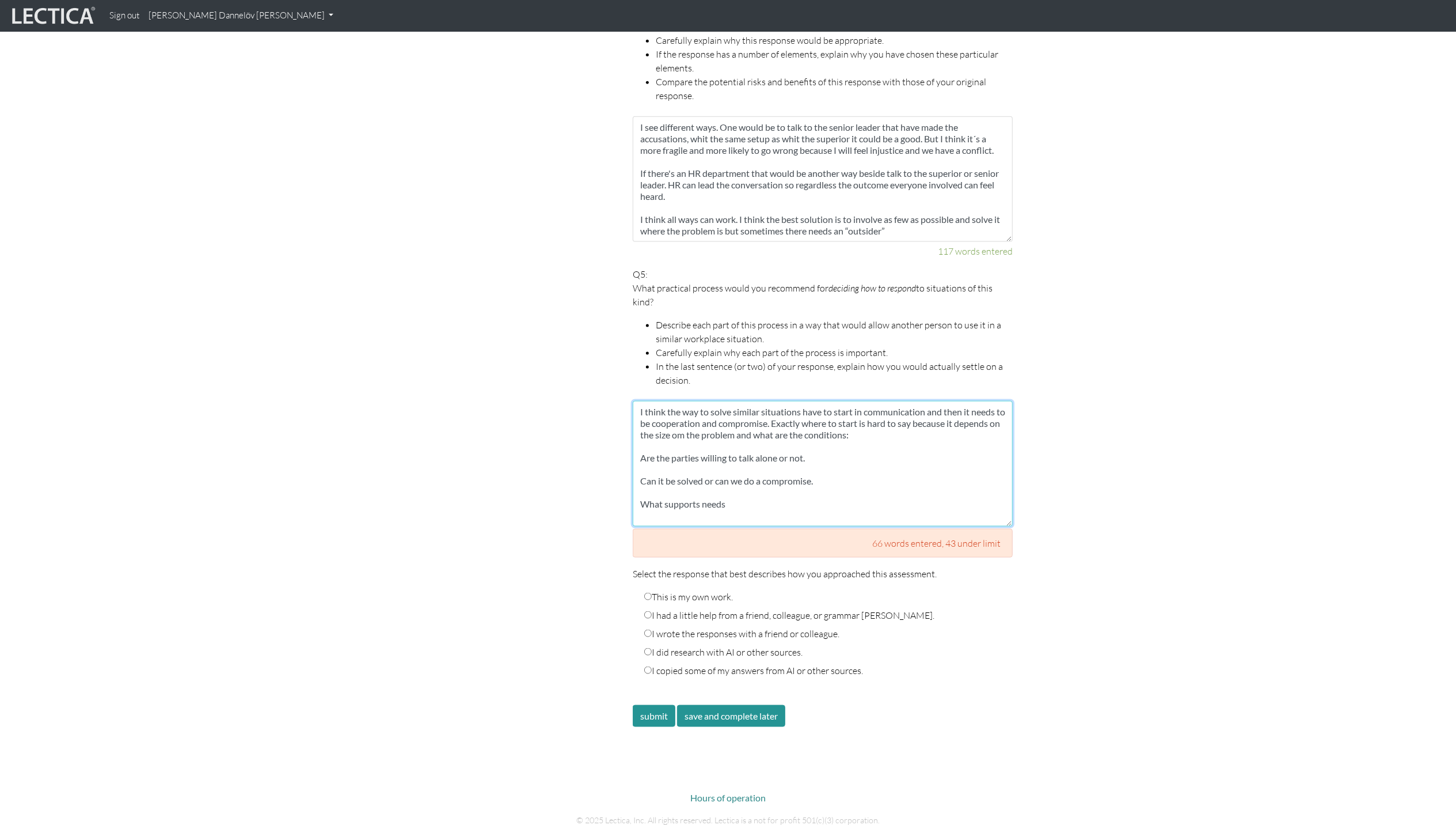
type textarea "I think the way to solve similar situations have to start in communication and …"
drag, startPoint x: 762, startPoint y: 498, endPoint x: 575, endPoint y: 362, distance: 231.2
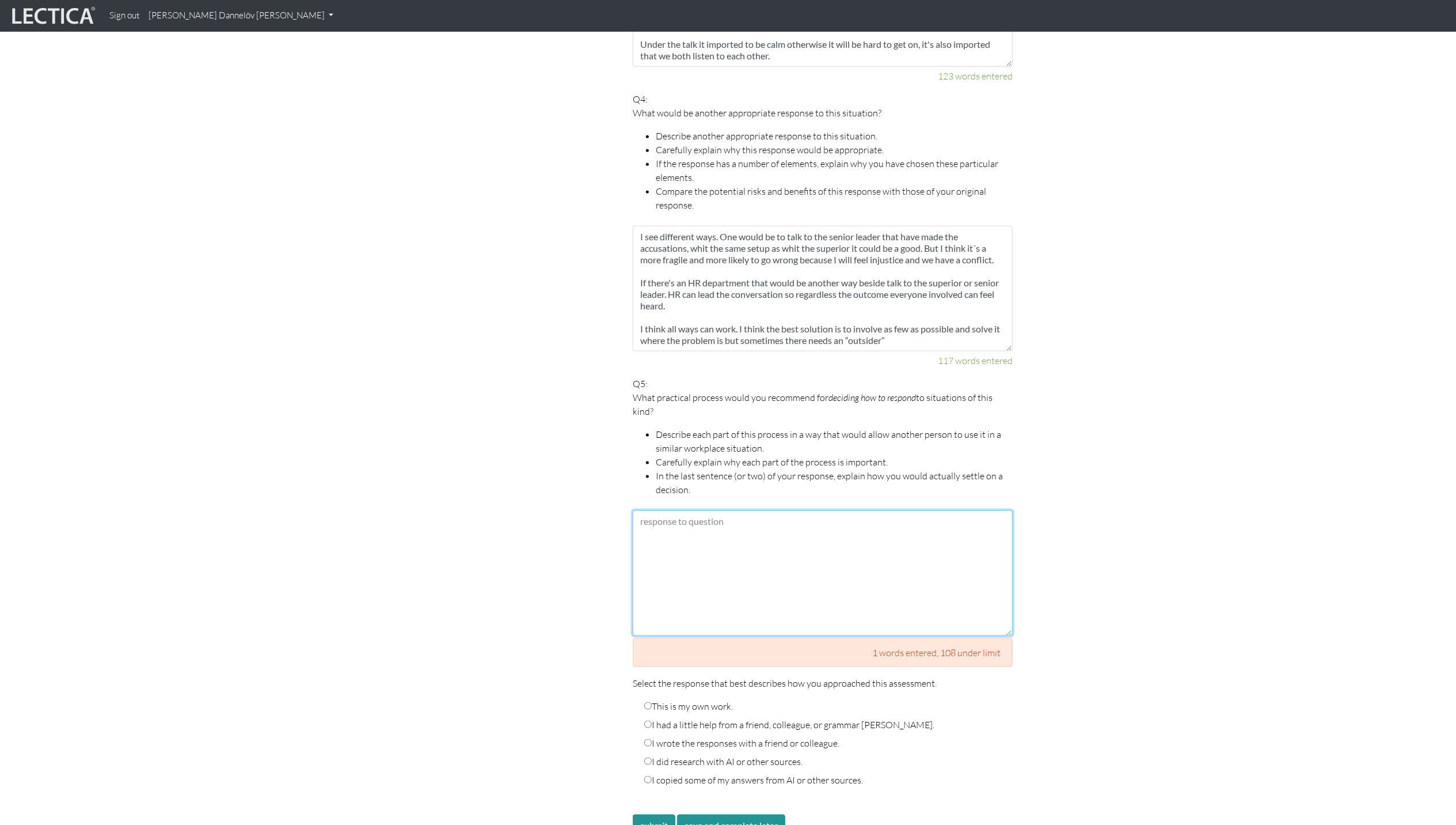
scroll to position [1267, 0]
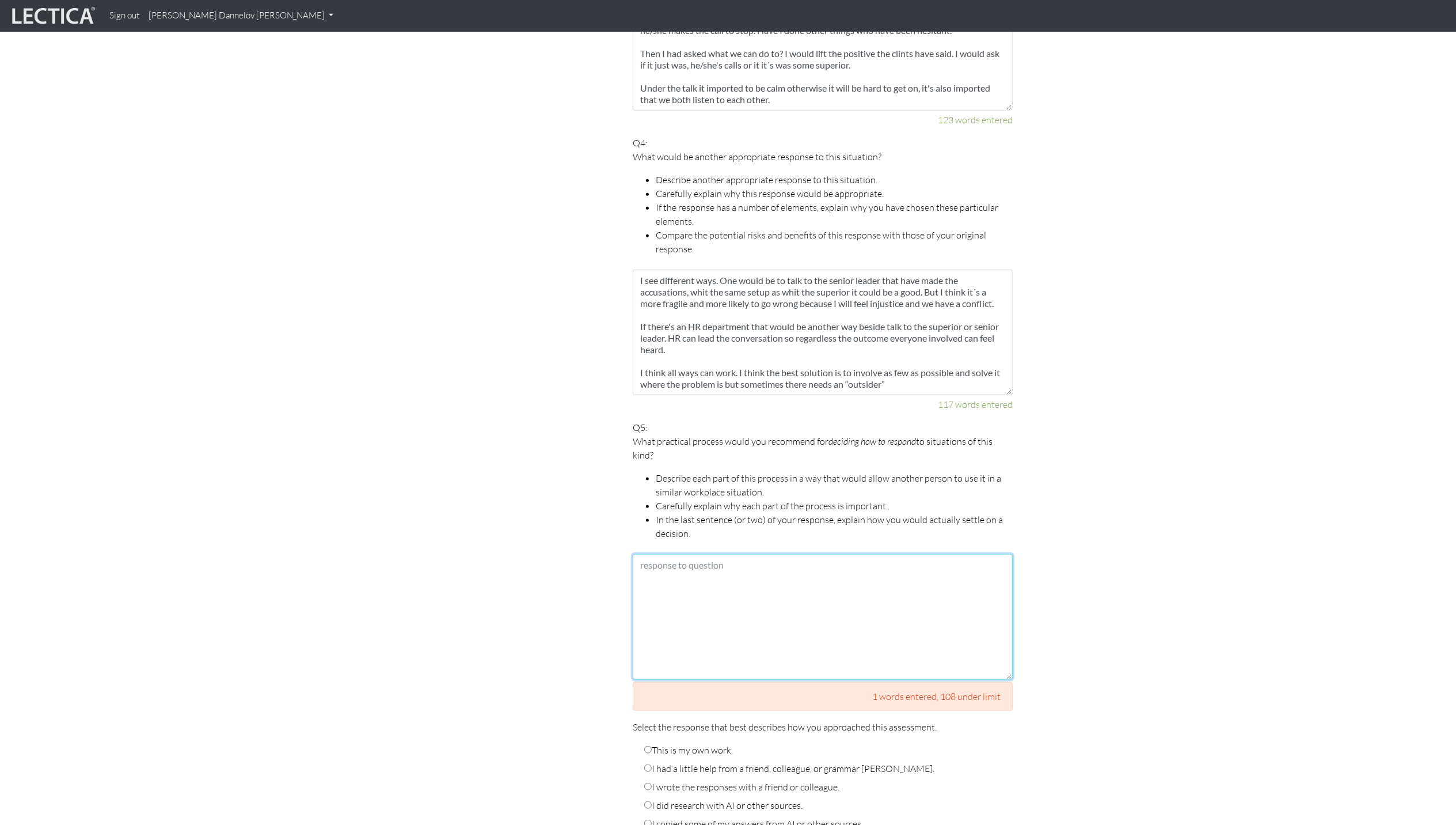
click at [675, 554] on textarea at bounding box center [822, 616] width 380 height 126
paste textarea "I think the way to solve similar situations have to start in communication and …"
type textarea "I think the way to solve similar situations have to start in communication and …"
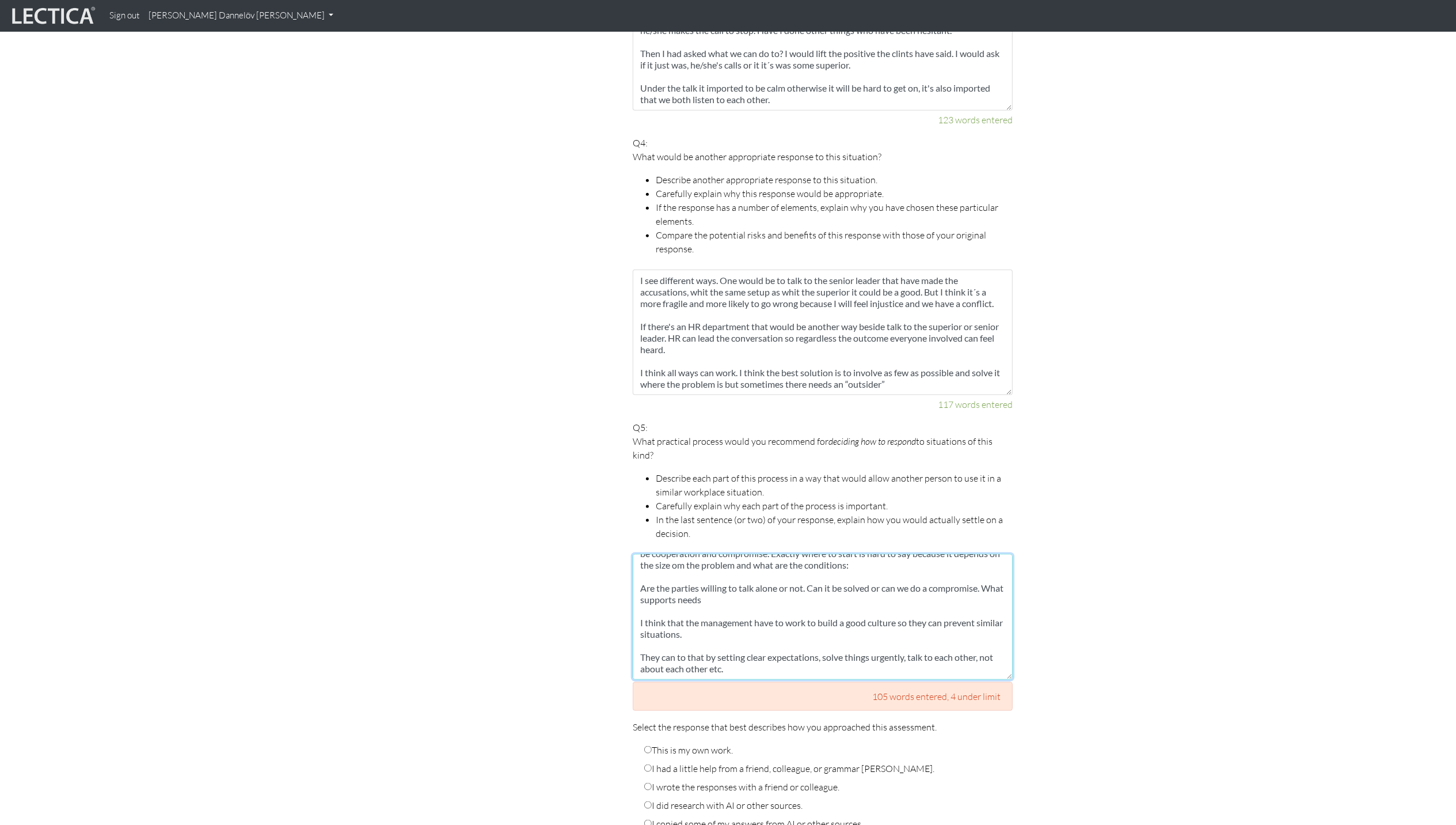
scroll to position [0, 0]
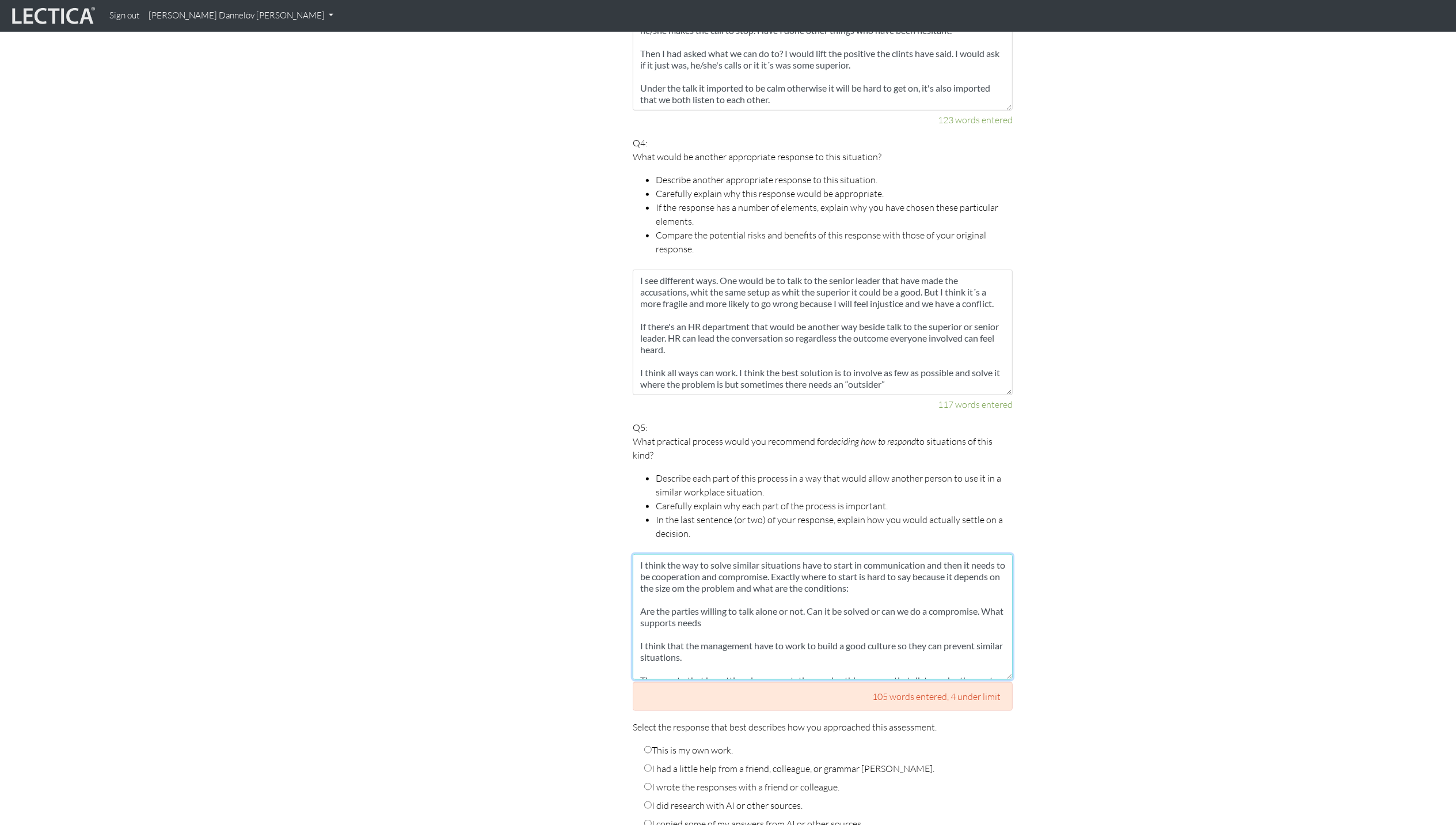
drag, startPoint x: 747, startPoint y: 657, endPoint x: 632, endPoint y: 530, distance: 171.3
click at [632, 530] on div "Your responses For CLAS to score accurately, each answer must be between 109 an…" at bounding box center [823, 77] width 397 height 1625
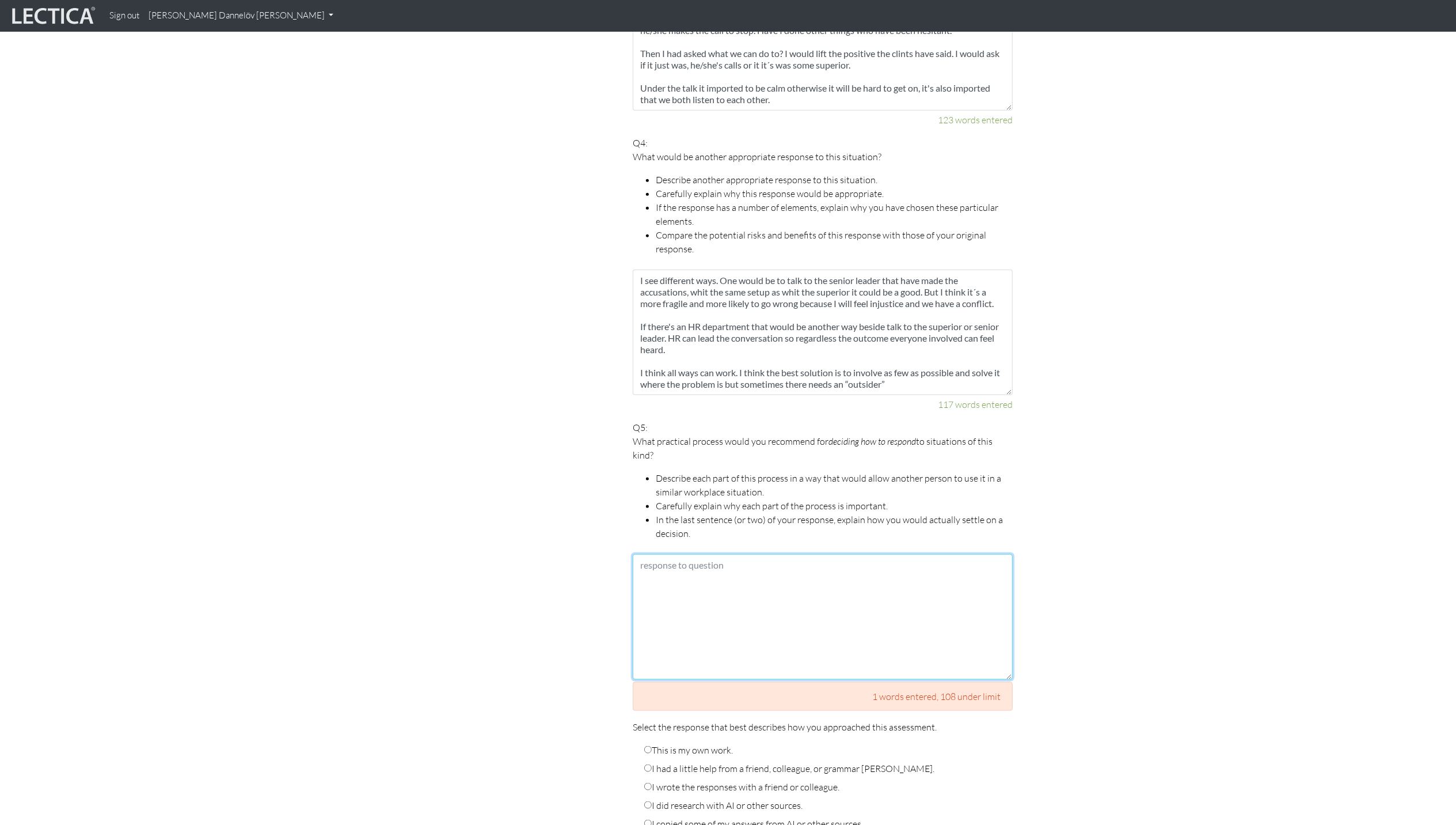
click at [763, 566] on textarea at bounding box center [822, 616] width 380 height 126
paste textarea "I think the way to solve similar situations have to start in communication and …"
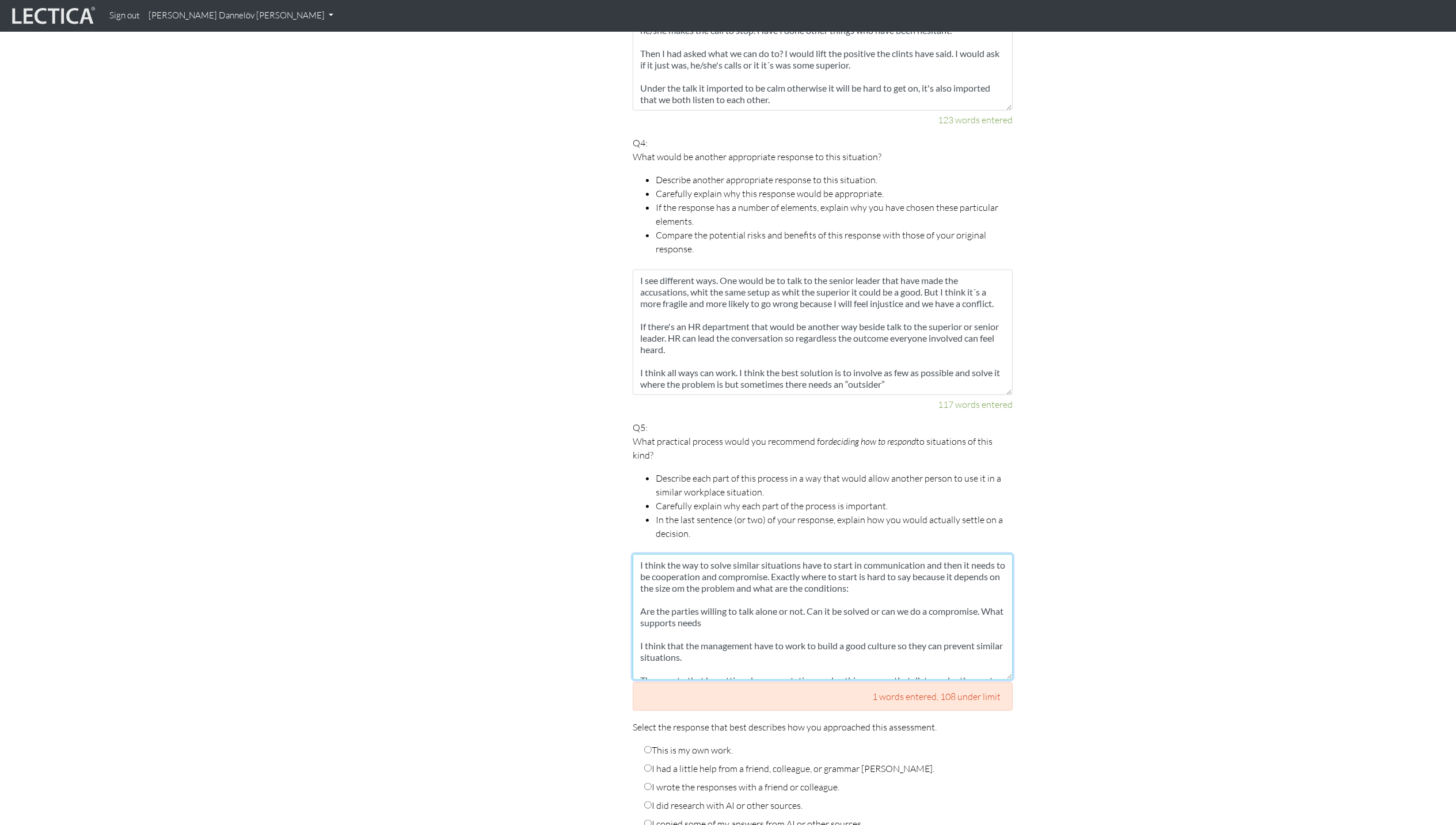
scroll to position [19, 0]
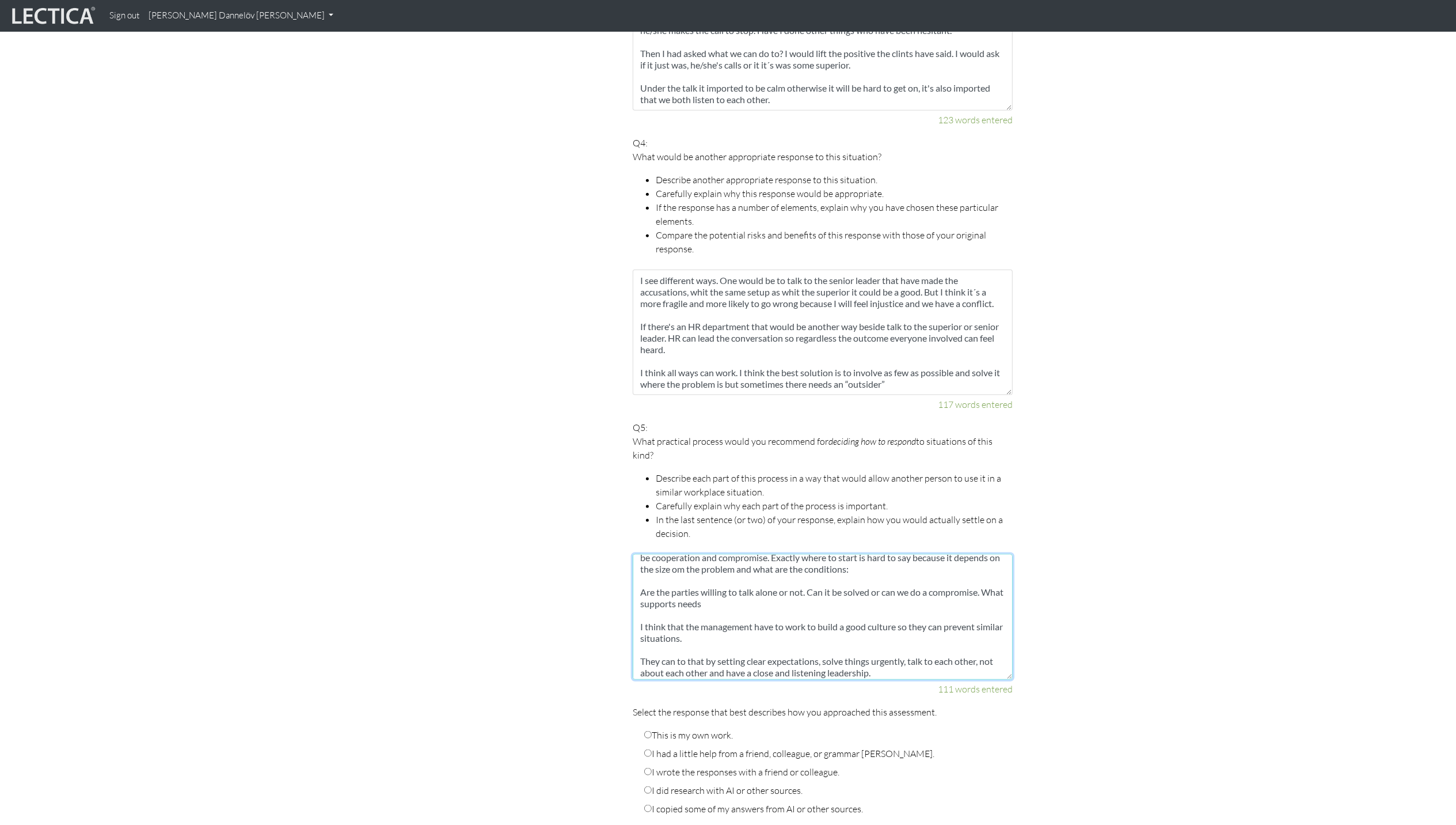
type textarea "I think the way to solve similar situations have to start in communication and …"
click at [1014, 566] on div "Your responses For CLAS to score accurately, each answer must be between 109 an…" at bounding box center [823, 69] width 397 height 1610
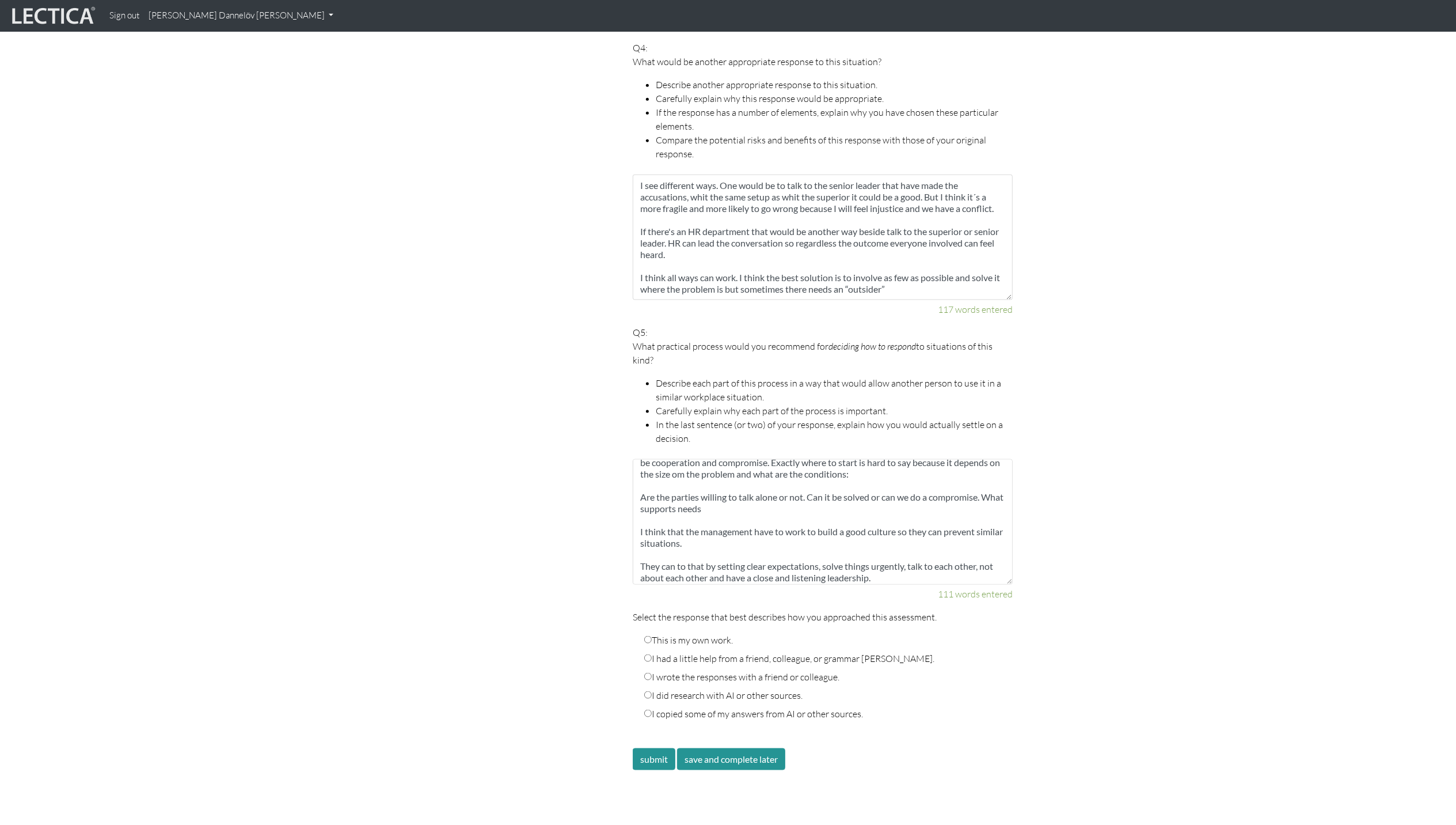
scroll to position [1420, 0]
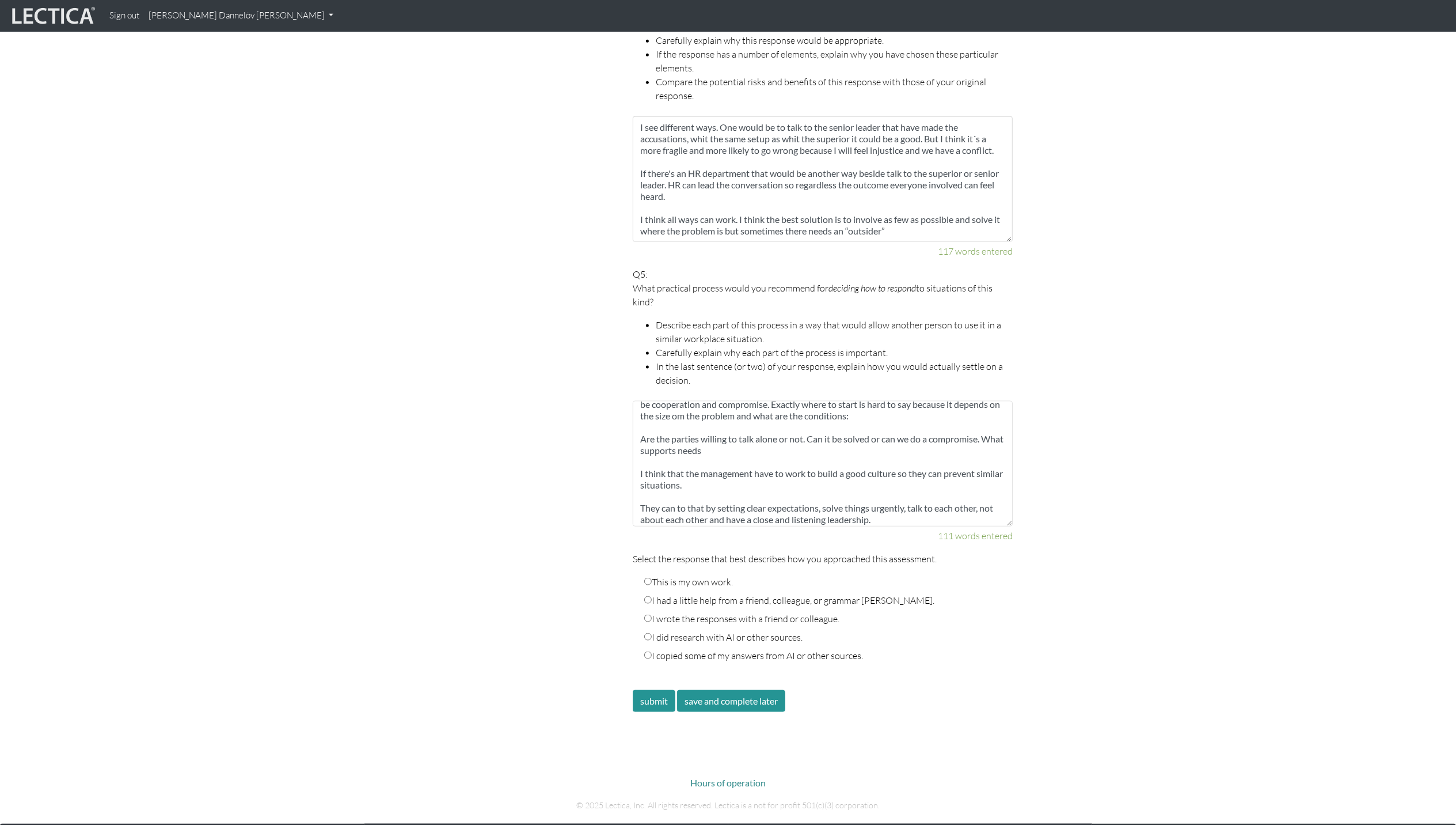
click at [647, 566] on input "This is my own work." at bounding box center [647, 581] width 7 height 7
radio input "true"
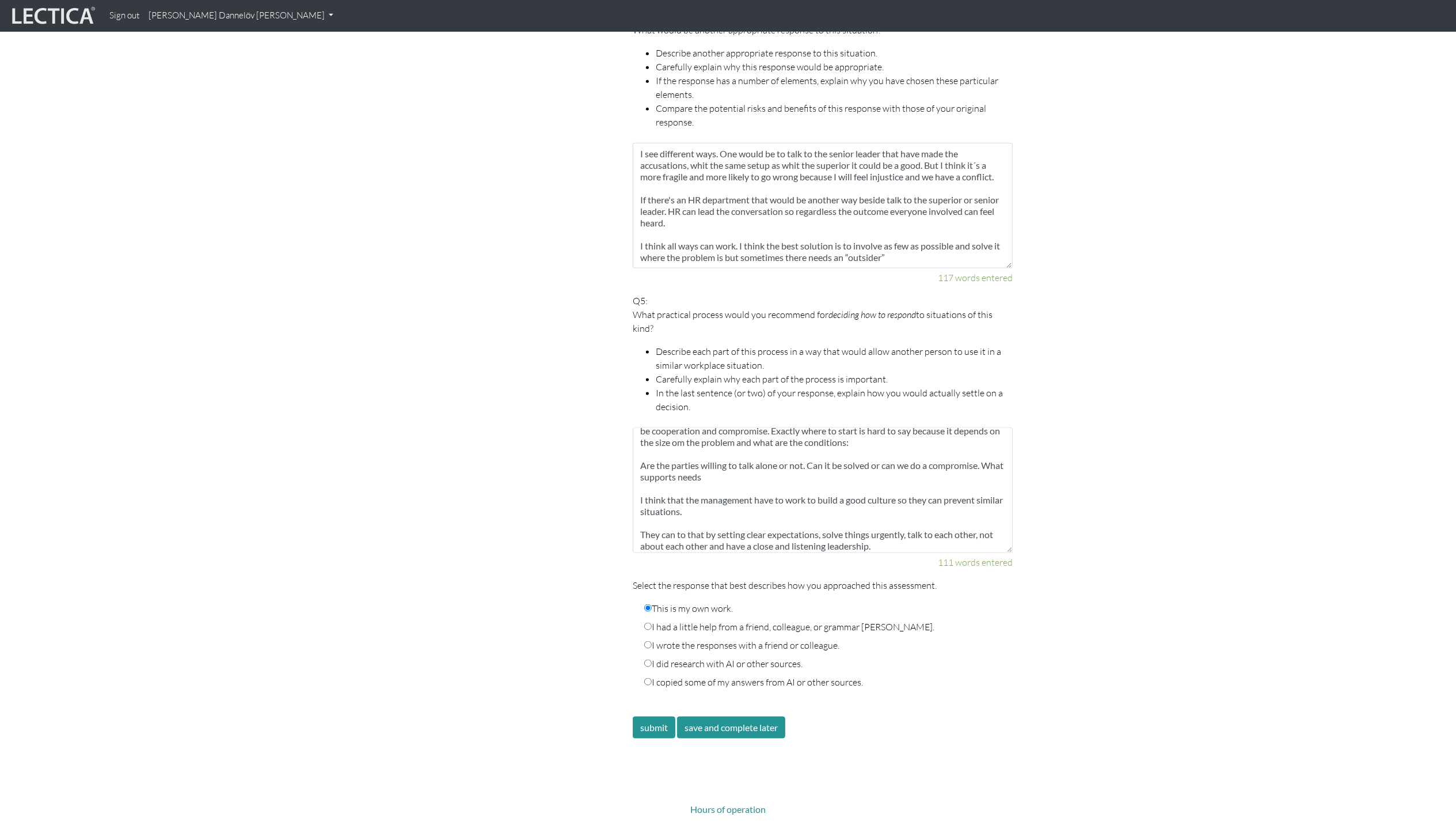
scroll to position [1459, 0]
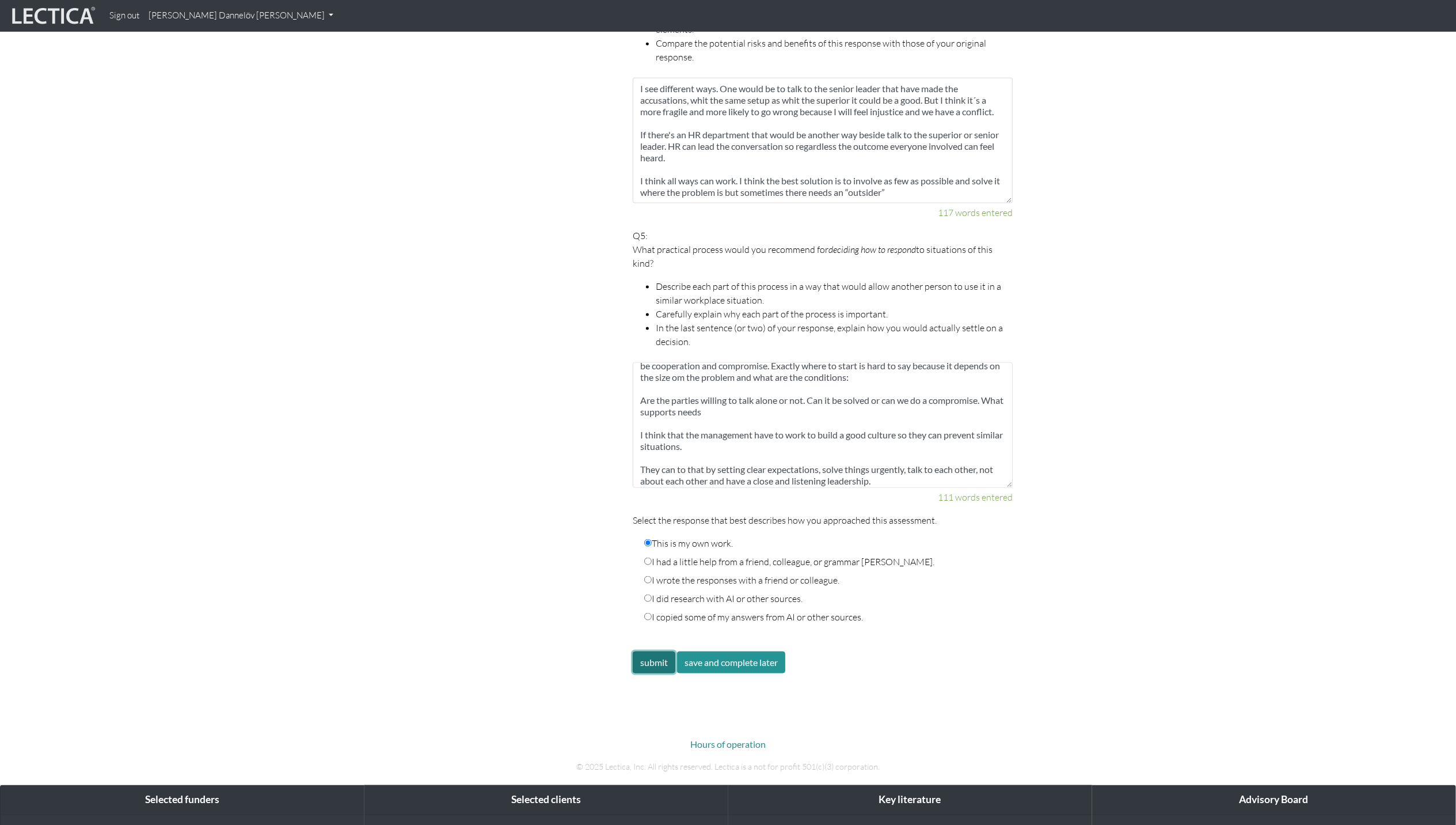
click at [650, 566] on button "submit" at bounding box center [654, 662] width 43 height 22
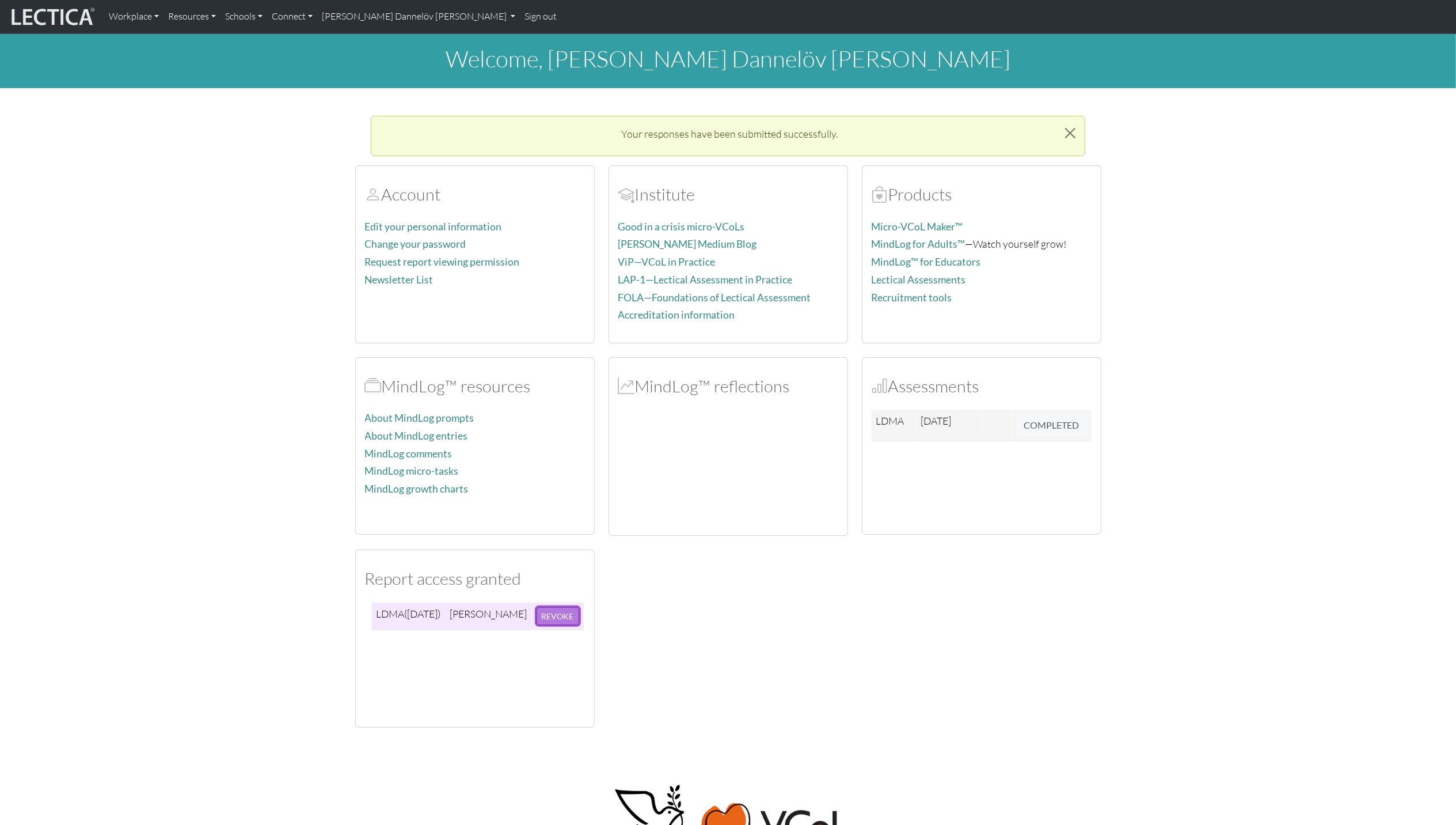
click at [539, 620] on button "REVOKE" at bounding box center [558, 616] width 43 height 18
click at [991, 434] on td at bounding box center [997, 425] width 28 height 32
click at [929, 425] on span "2025-10-09" at bounding box center [936, 420] width 31 height 13
